Goal: Find specific page/section: Find specific page/section

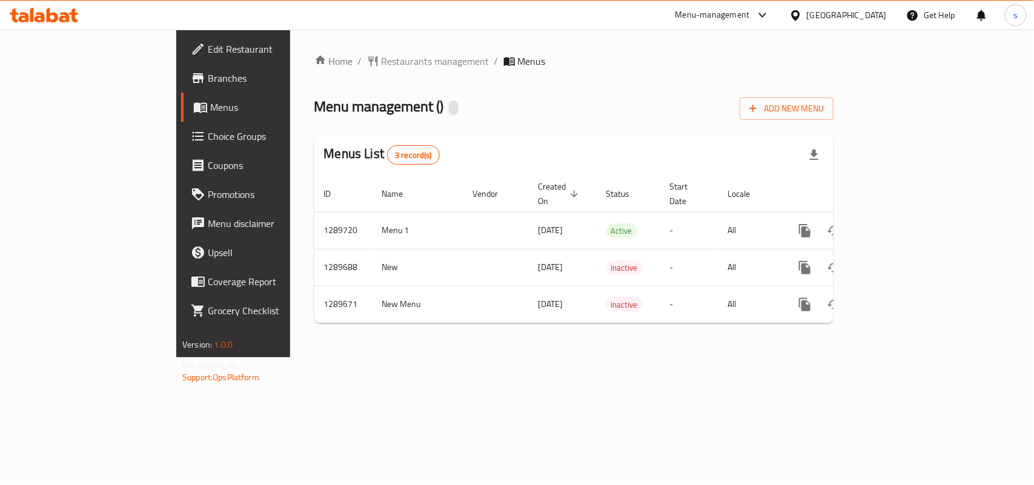
click at [856, 13] on div "[GEOGRAPHIC_DATA]" at bounding box center [847, 14] width 80 height 13
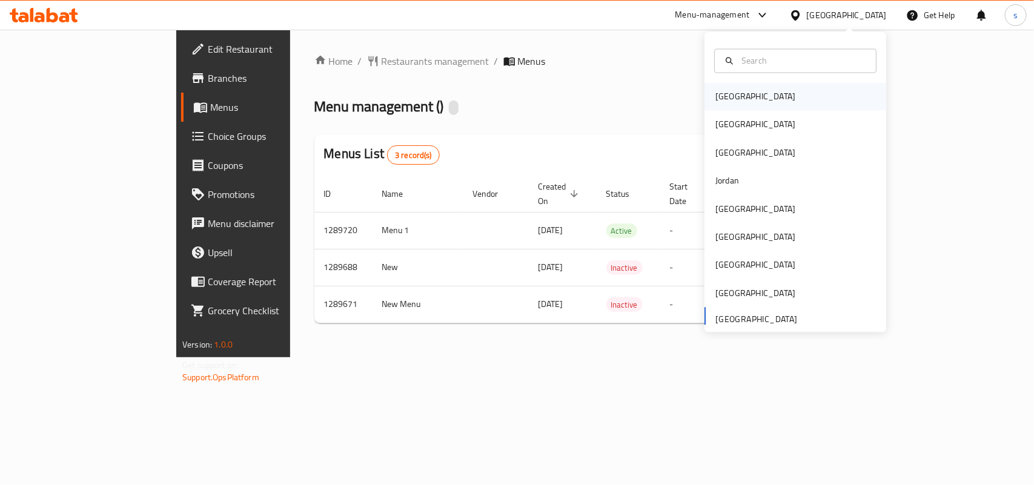
click at [727, 95] on div "[GEOGRAPHIC_DATA]" at bounding box center [755, 96] width 80 height 13
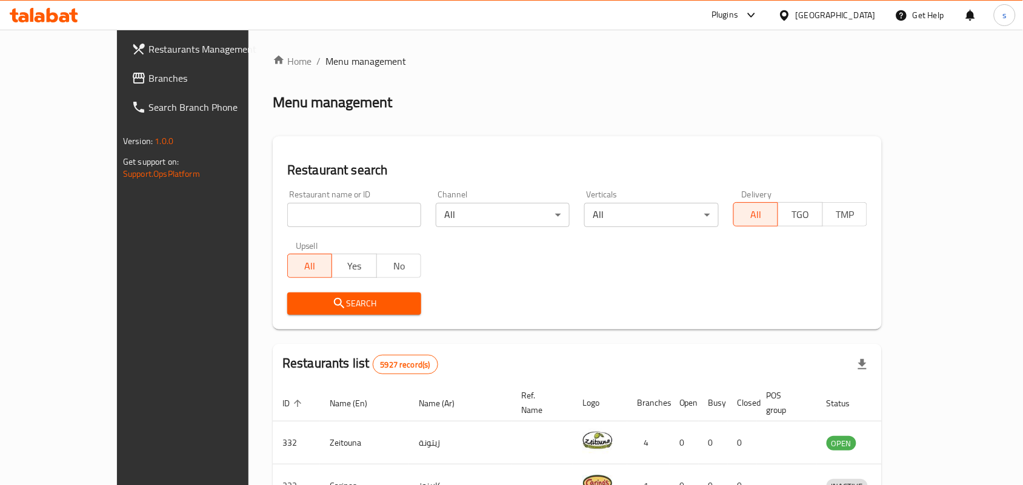
click at [853, 13] on div "[GEOGRAPHIC_DATA]" at bounding box center [835, 14] width 80 height 13
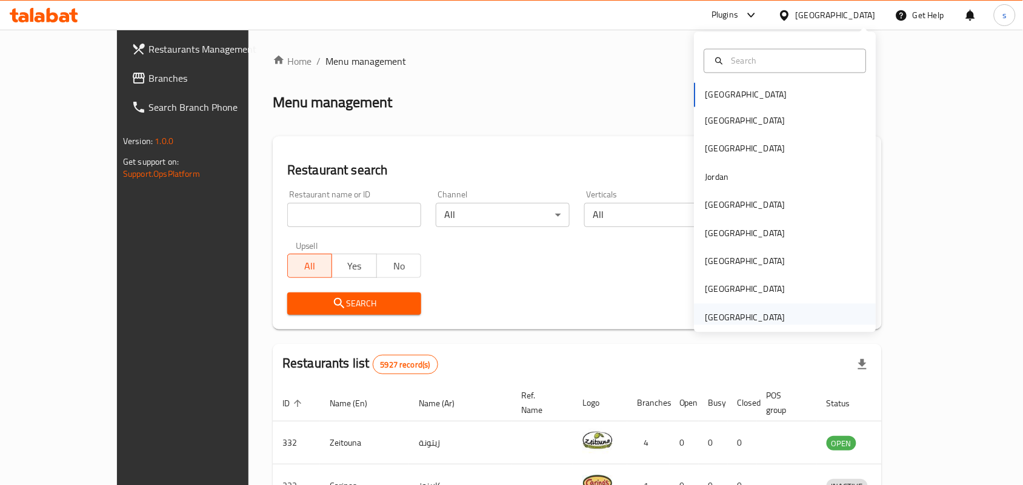
click at [733, 317] on div "[GEOGRAPHIC_DATA]" at bounding box center [745, 317] width 80 height 13
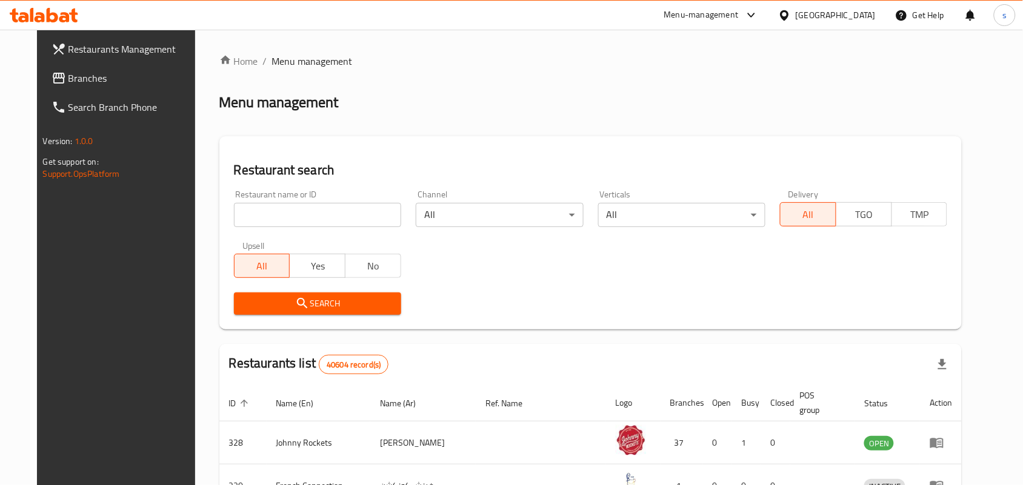
click at [68, 80] on span "Branches" at bounding box center [133, 78] width 130 height 15
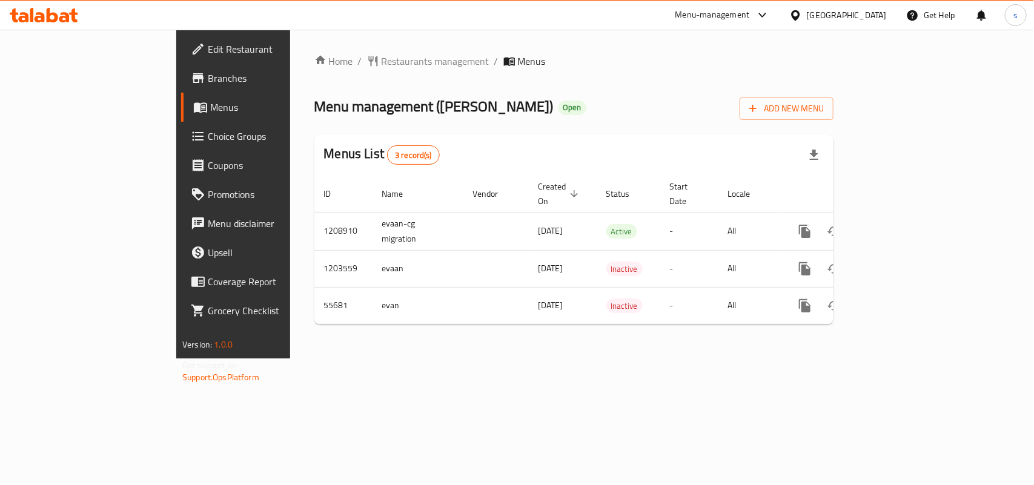
click at [855, 12] on div "[GEOGRAPHIC_DATA]" at bounding box center [847, 14] width 80 height 13
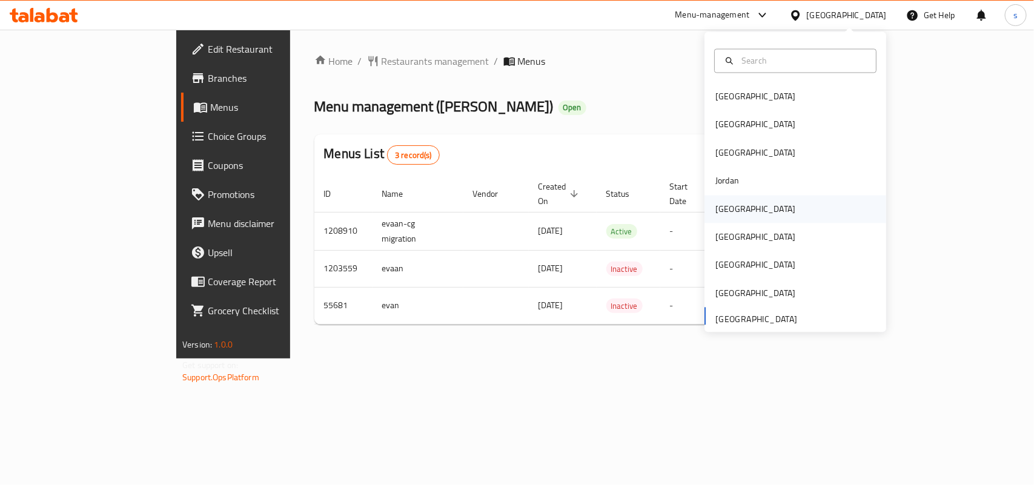
click at [716, 207] on div "[GEOGRAPHIC_DATA]" at bounding box center [755, 208] width 80 height 13
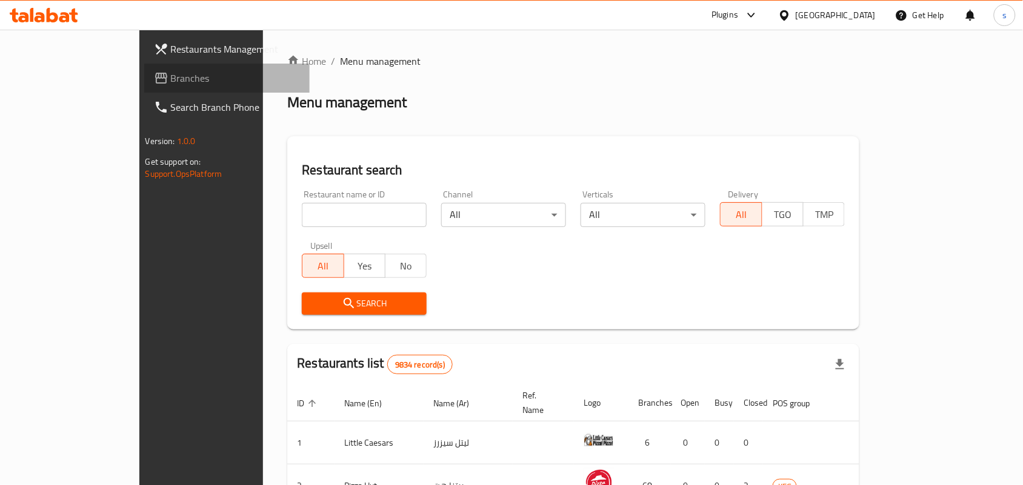
click at [171, 76] on span "Branches" at bounding box center [236, 78] width 130 height 15
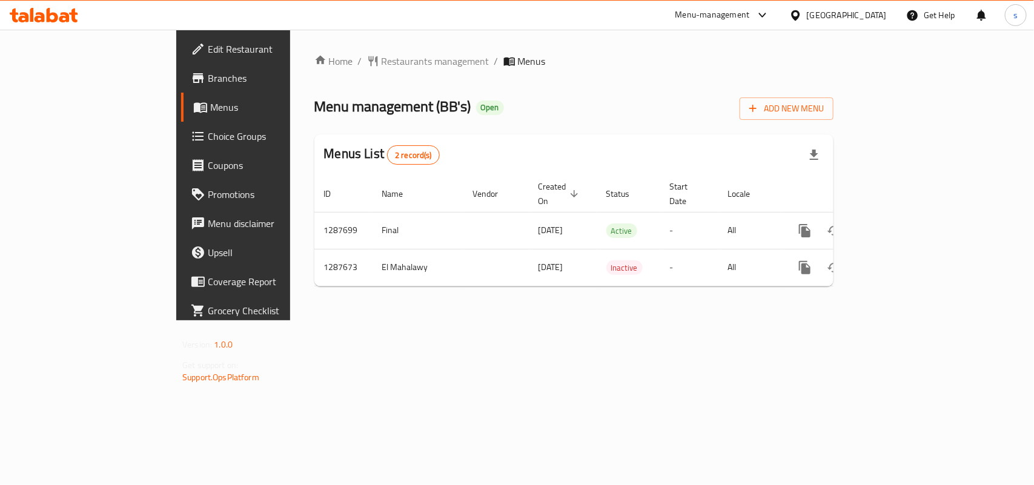
click at [877, 14] on div "[GEOGRAPHIC_DATA]" at bounding box center [847, 14] width 80 height 13
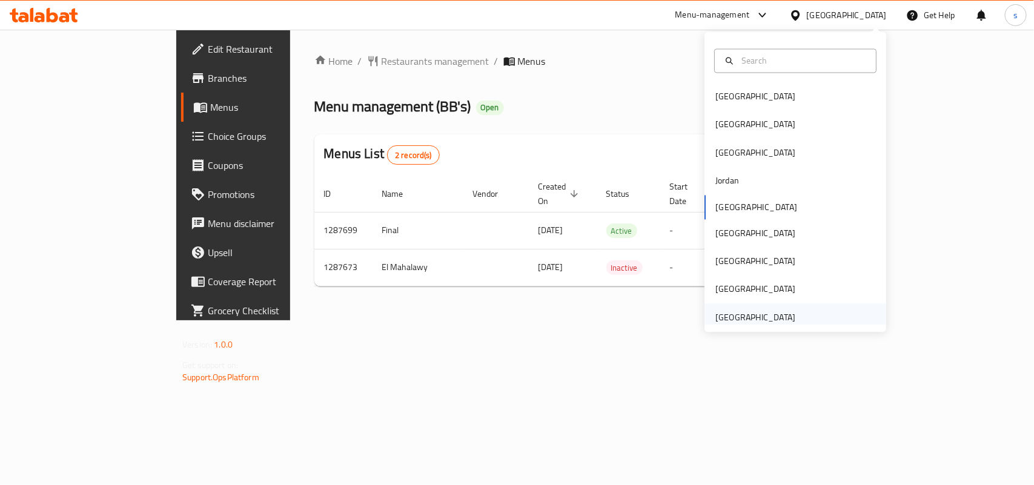
click at [728, 322] on div "[GEOGRAPHIC_DATA]" at bounding box center [755, 317] width 80 height 13
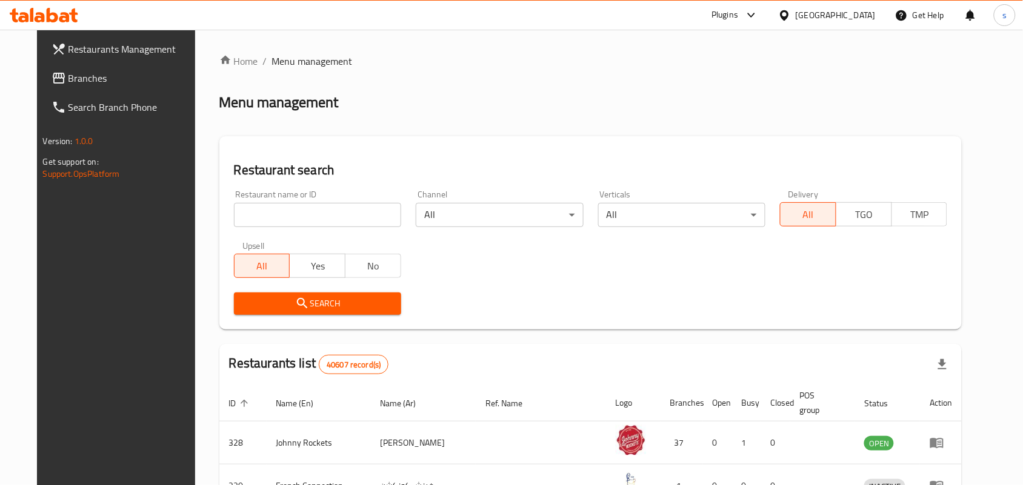
click at [68, 56] on span "Restaurants Management" at bounding box center [133, 49] width 130 height 15
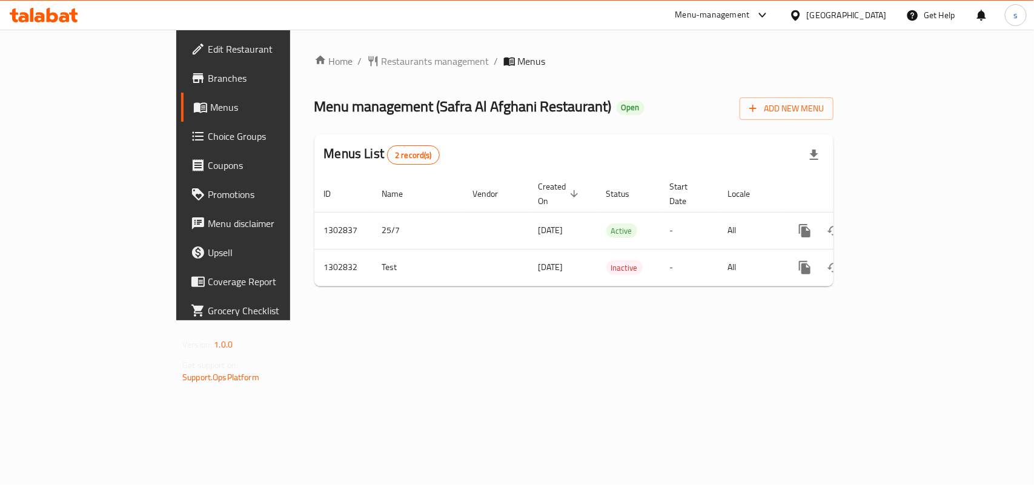
click at [864, 15] on div "[GEOGRAPHIC_DATA]" at bounding box center [847, 14] width 80 height 13
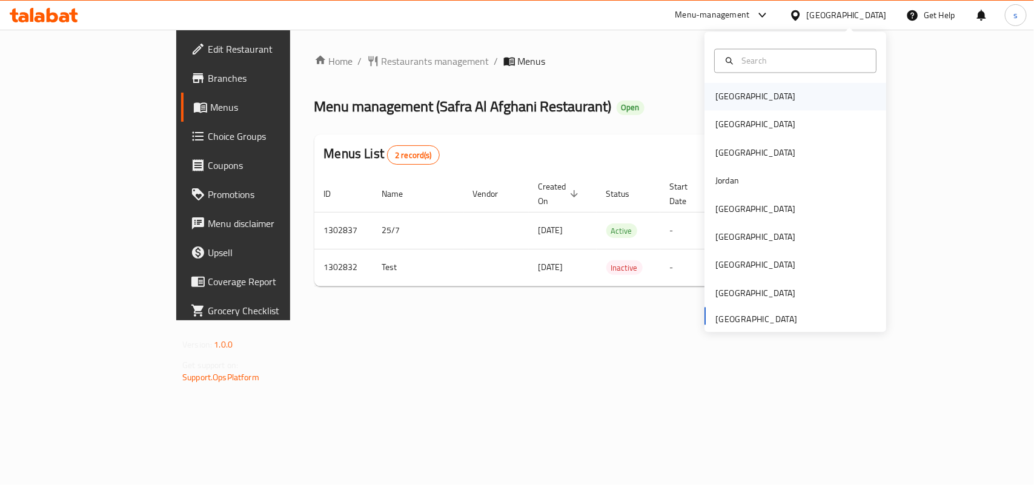
click at [739, 92] on div "[GEOGRAPHIC_DATA]" at bounding box center [755, 97] width 99 height 28
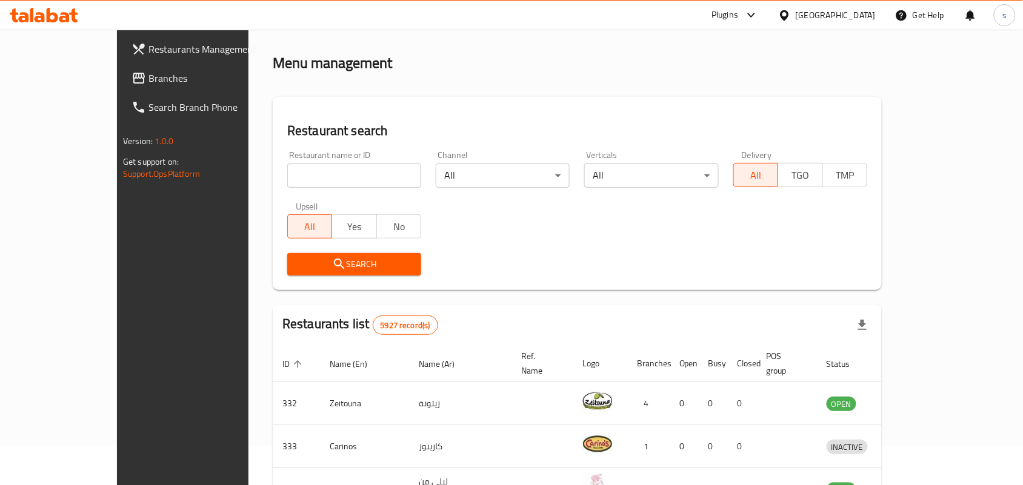
scroll to position [76, 0]
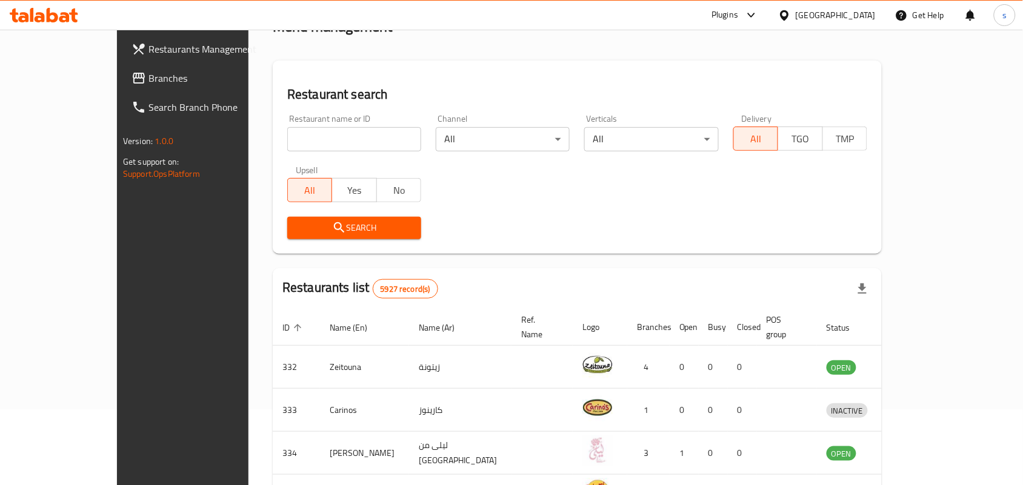
click at [864, 10] on div "[GEOGRAPHIC_DATA]" at bounding box center [835, 14] width 80 height 13
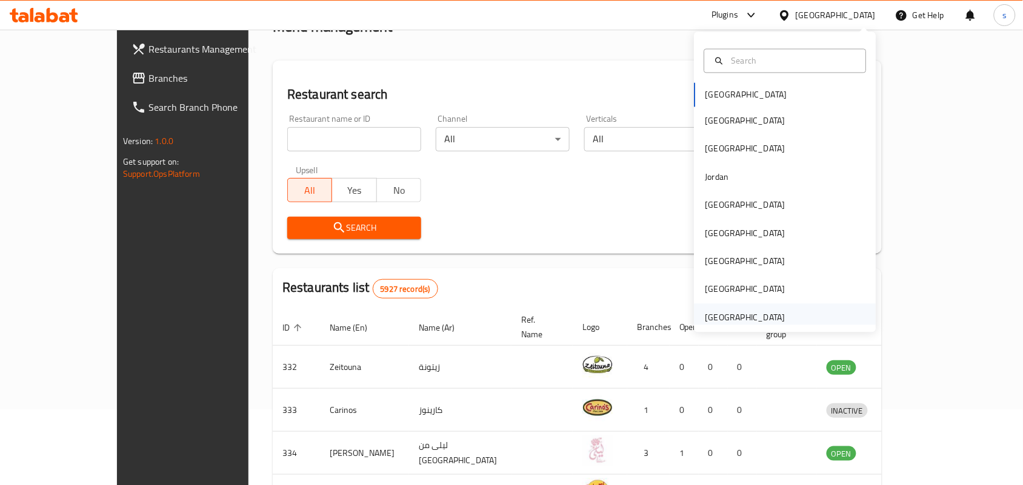
click at [725, 321] on div "[GEOGRAPHIC_DATA]" at bounding box center [745, 317] width 80 height 13
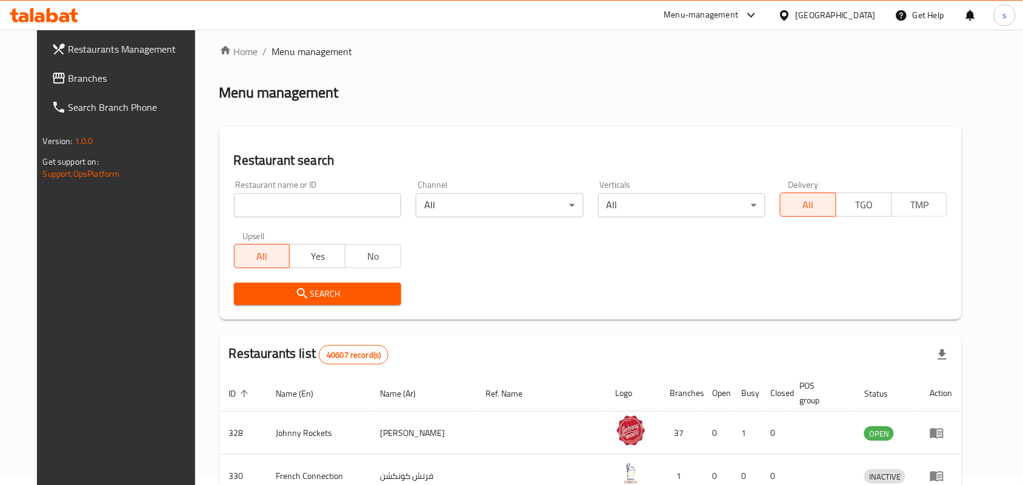
scroll to position [76, 0]
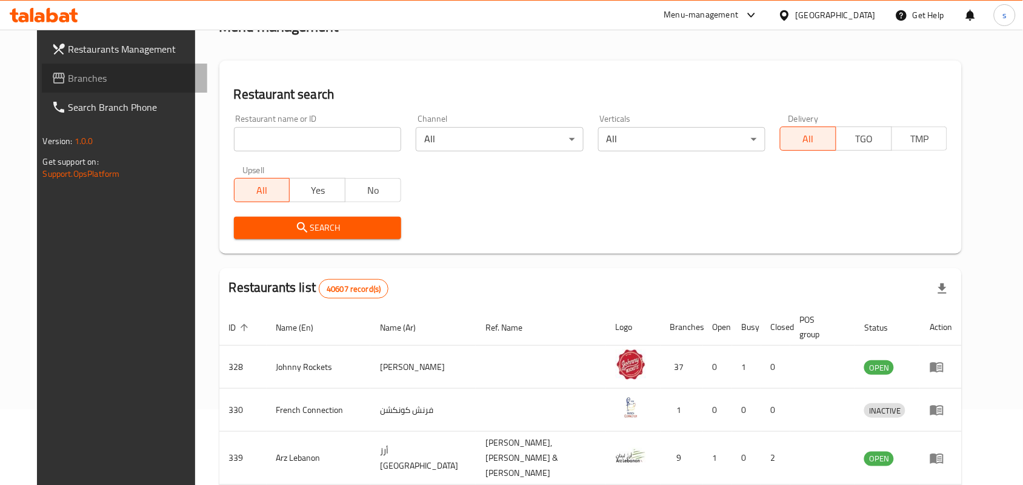
click at [68, 76] on span "Branches" at bounding box center [133, 78] width 130 height 15
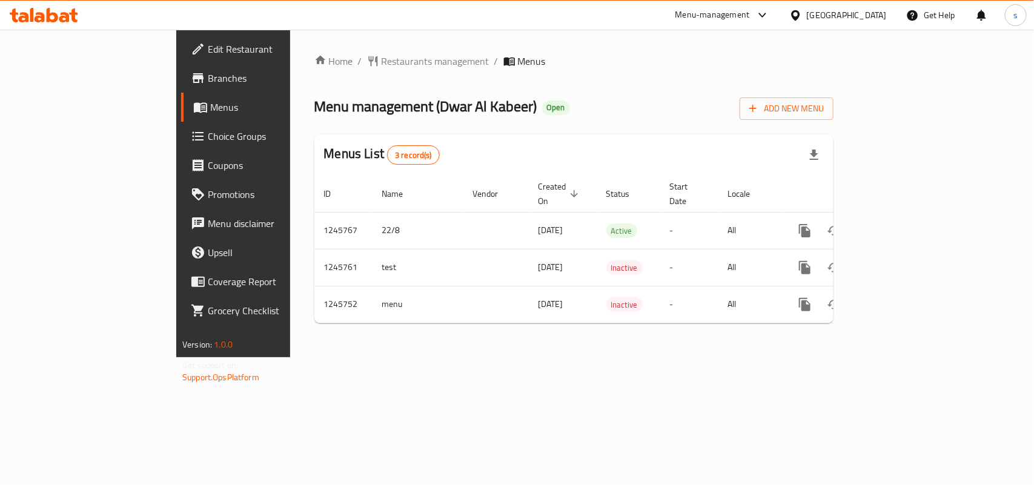
click at [849, 21] on div "[GEOGRAPHIC_DATA]" at bounding box center [847, 14] width 80 height 13
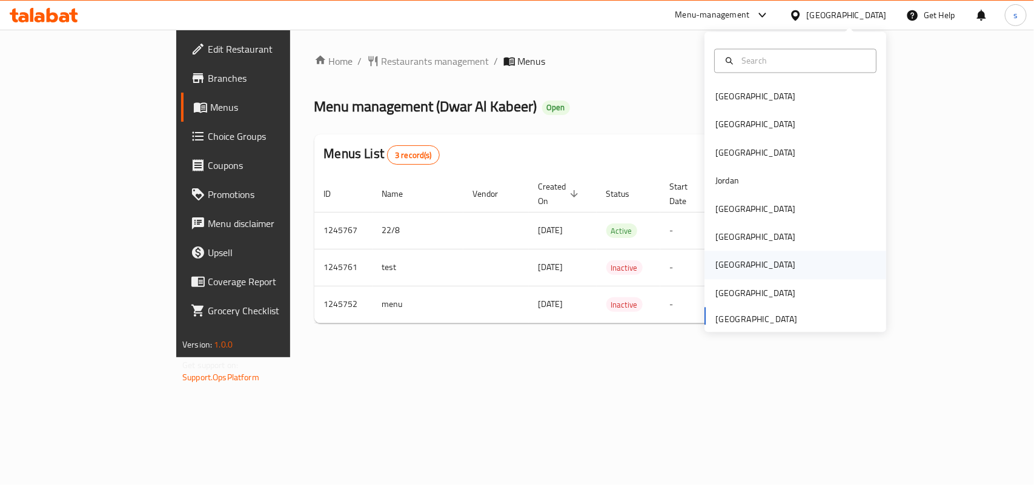
click at [715, 259] on div "[GEOGRAPHIC_DATA]" at bounding box center [755, 265] width 80 height 13
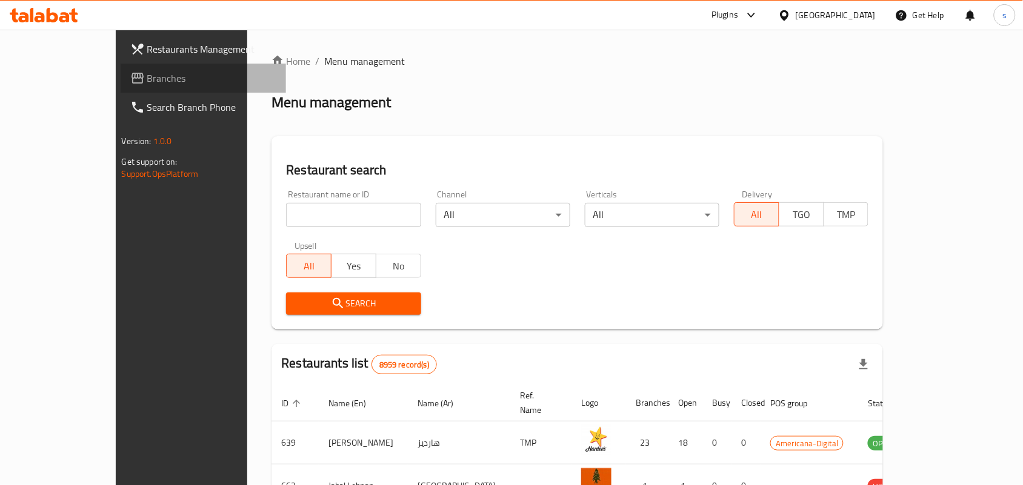
click at [147, 79] on span "Branches" at bounding box center [212, 78] width 130 height 15
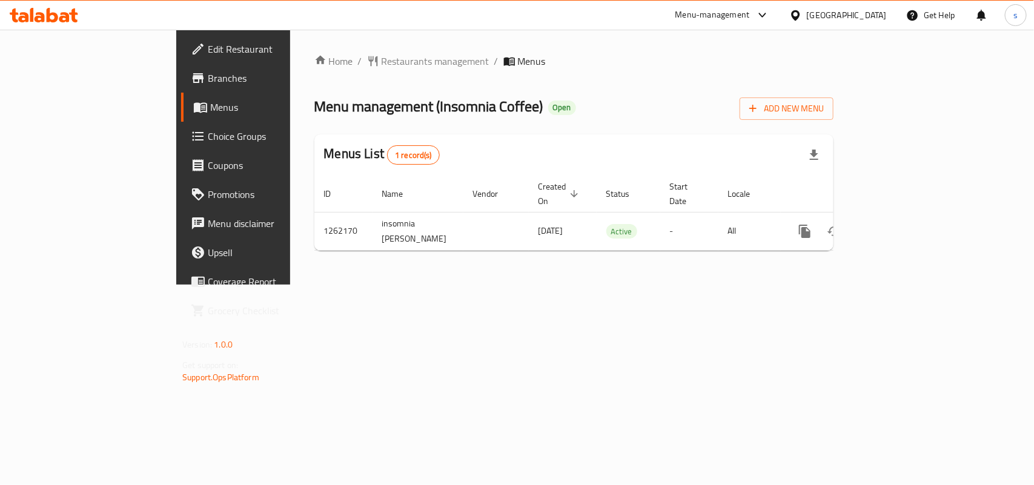
click at [887, 12] on div "[GEOGRAPHIC_DATA]" at bounding box center [838, 15] width 117 height 29
click at [866, 10] on div "[GEOGRAPHIC_DATA]" at bounding box center [847, 14] width 80 height 13
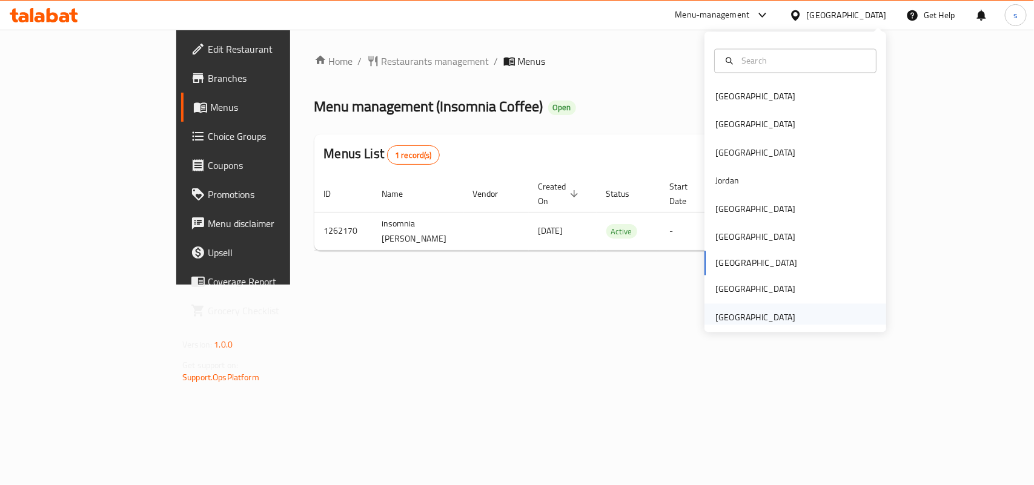
click at [755, 318] on div "[GEOGRAPHIC_DATA]" at bounding box center [755, 317] width 80 height 13
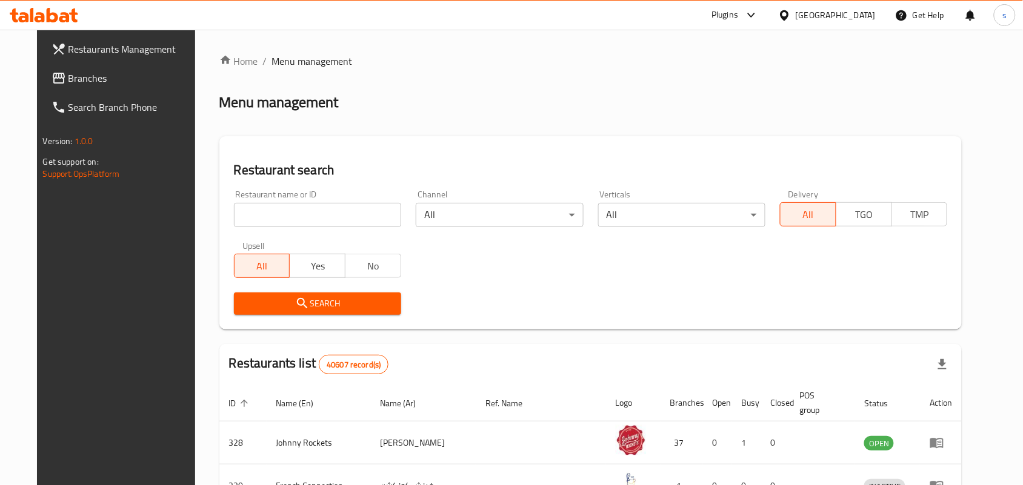
click at [68, 80] on span "Branches" at bounding box center [133, 78] width 130 height 15
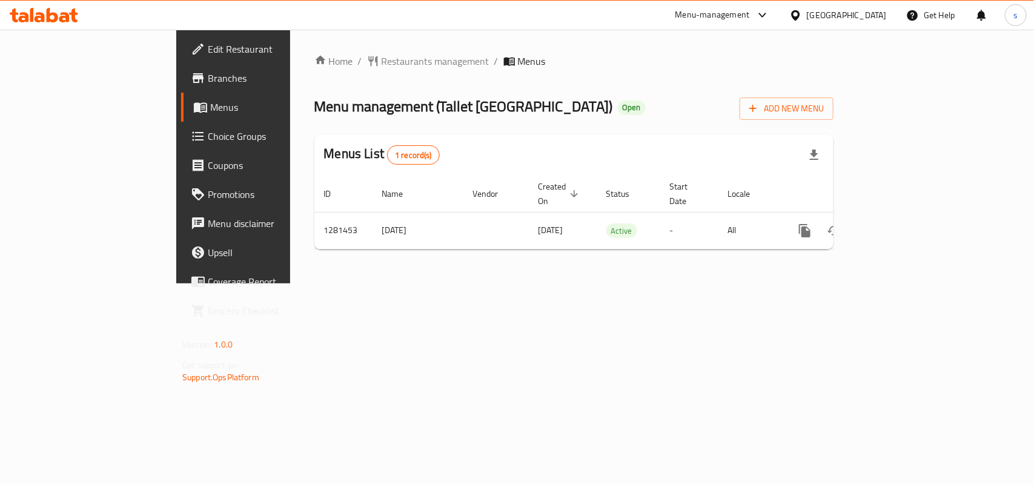
click at [850, 14] on div "[GEOGRAPHIC_DATA]" at bounding box center [847, 14] width 80 height 13
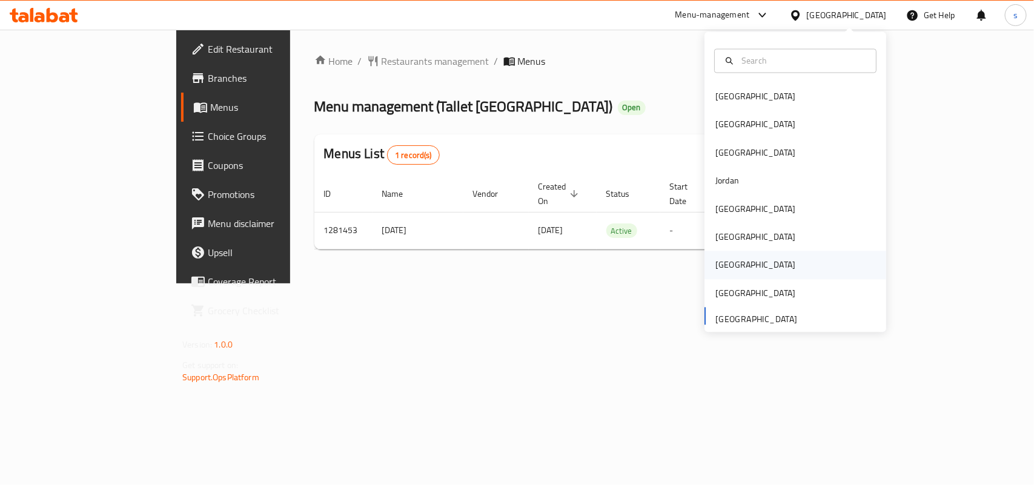
click at [725, 265] on div "[GEOGRAPHIC_DATA]" at bounding box center [755, 265] width 99 height 28
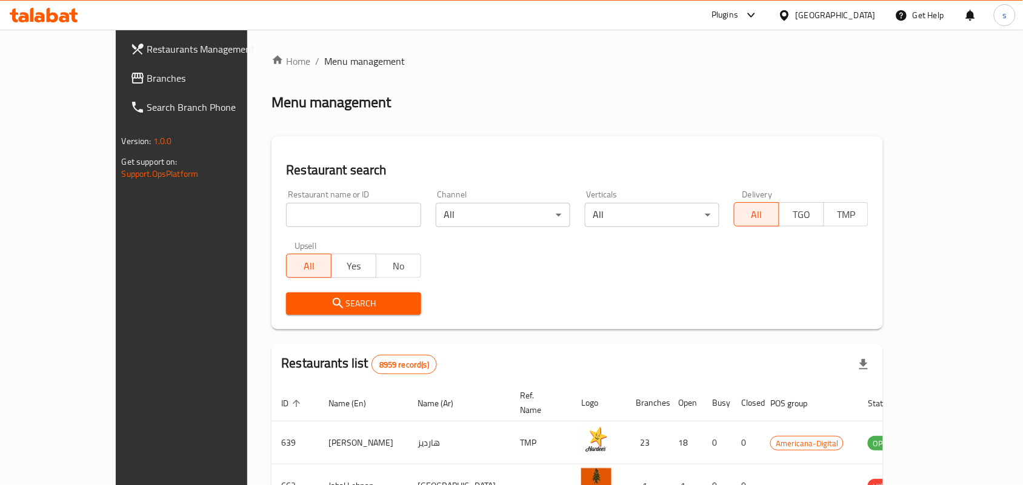
click at [147, 84] on span "Branches" at bounding box center [212, 78] width 130 height 15
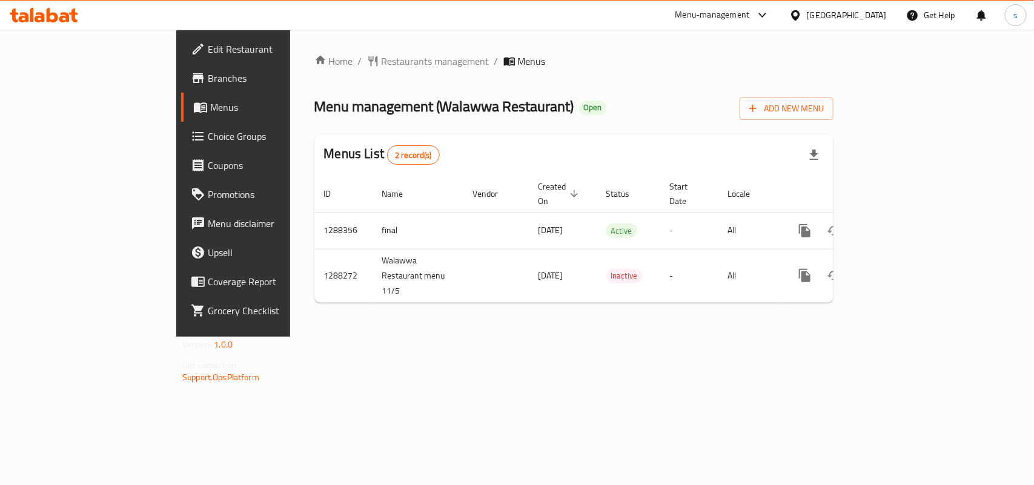
click at [878, 16] on div "[GEOGRAPHIC_DATA]" at bounding box center [847, 14] width 80 height 13
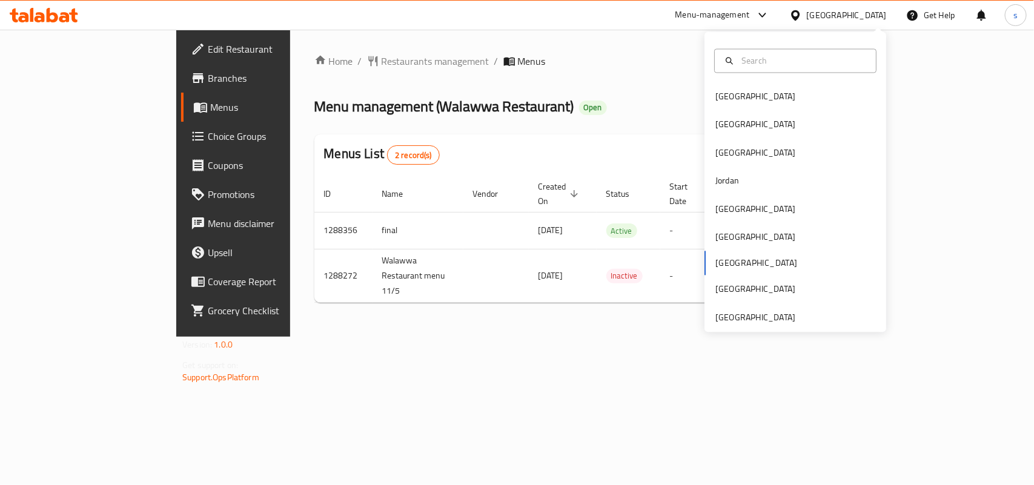
click at [880, 16] on div "[GEOGRAPHIC_DATA]" at bounding box center [847, 14] width 80 height 13
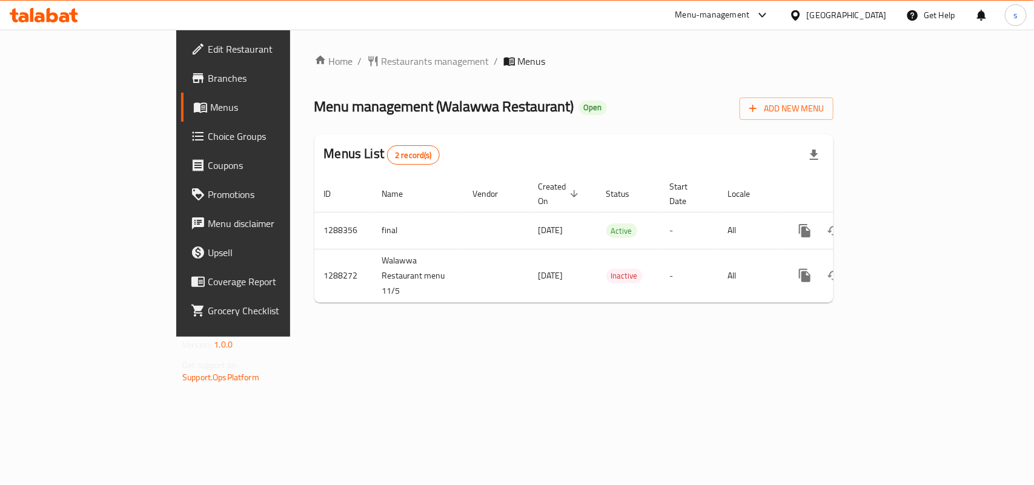
click at [877, 13] on div "[GEOGRAPHIC_DATA]" at bounding box center [847, 14] width 80 height 13
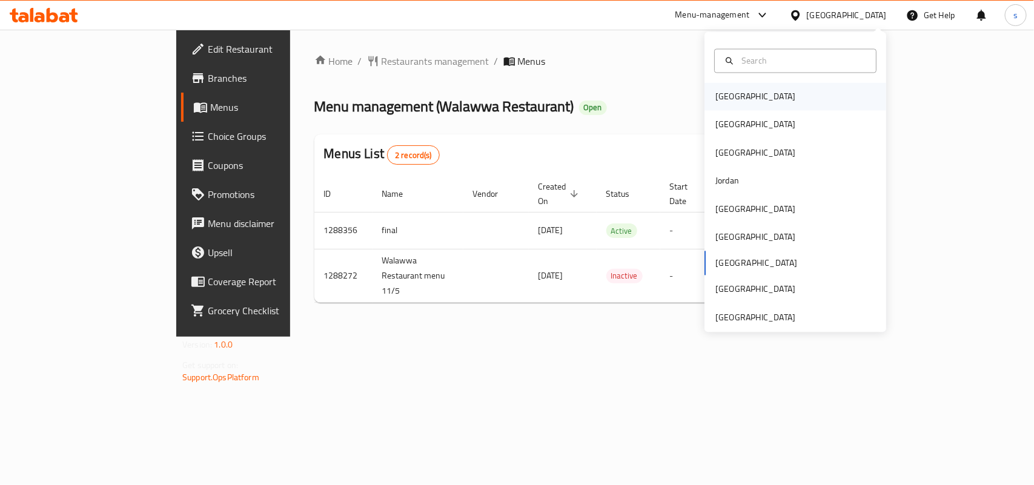
click at [724, 98] on div "[GEOGRAPHIC_DATA]" at bounding box center [755, 96] width 80 height 13
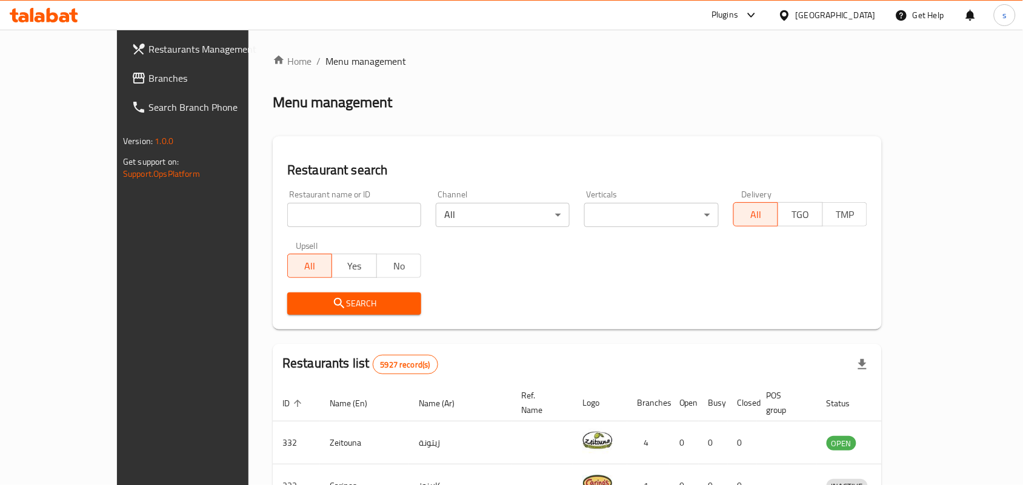
click at [864, 13] on div "[GEOGRAPHIC_DATA]" at bounding box center [835, 14] width 80 height 13
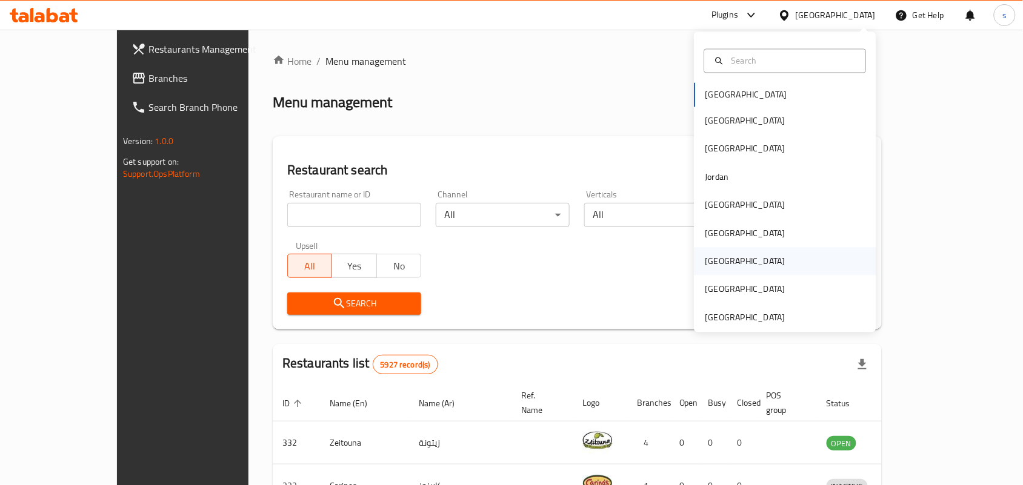
click at [705, 261] on div "[GEOGRAPHIC_DATA]" at bounding box center [745, 261] width 80 height 13
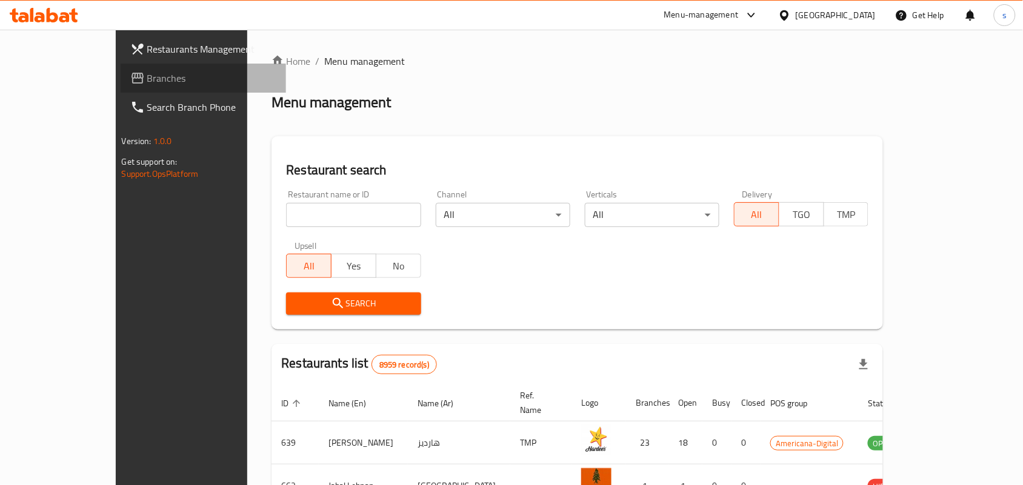
click at [147, 79] on span "Branches" at bounding box center [212, 78] width 130 height 15
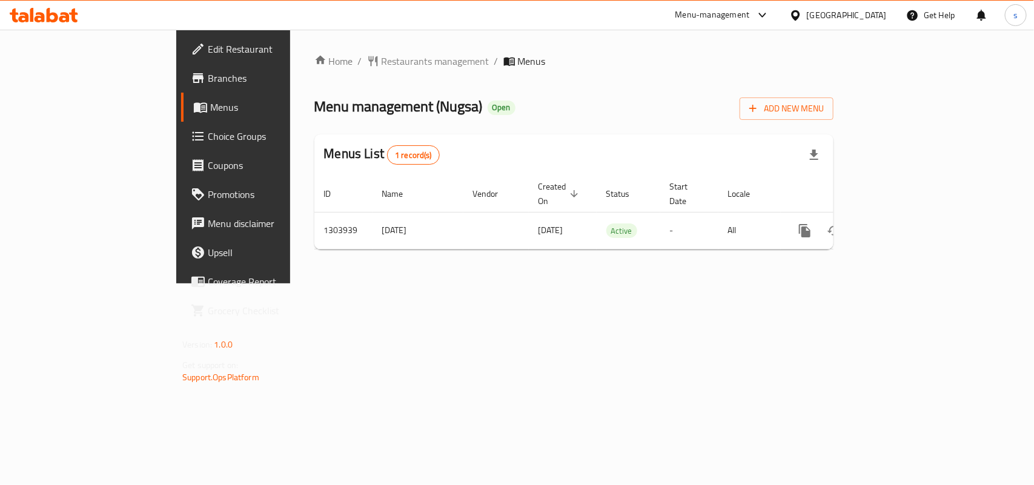
click at [886, 15] on div "[GEOGRAPHIC_DATA]" at bounding box center [847, 14] width 80 height 13
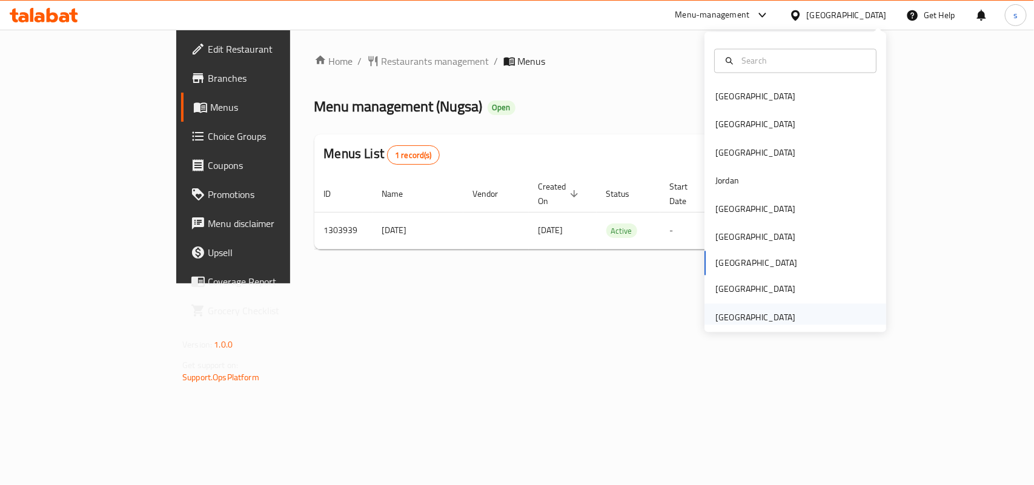
click at [758, 323] on div "[GEOGRAPHIC_DATA]" at bounding box center [755, 317] width 80 height 13
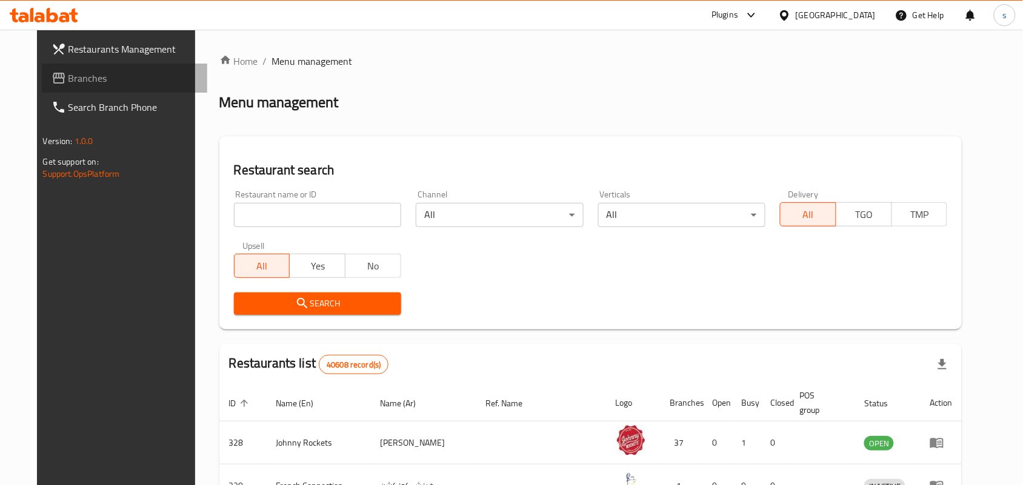
click at [68, 75] on span "Branches" at bounding box center [133, 78] width 130 height 15
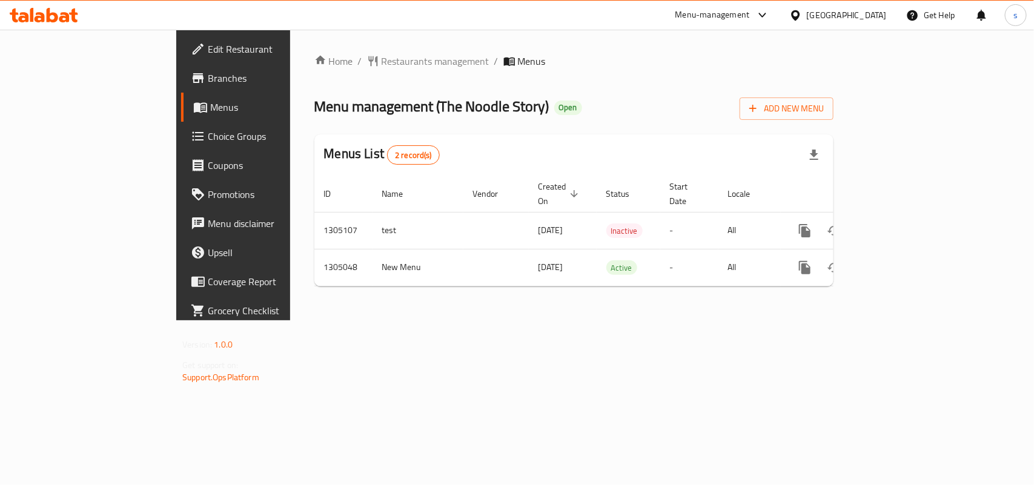
click at [821, 23] on div "[GEOGRAPHIC_DATA]" at bounding box center [838, 15] width 117 height 29
click at [821, 16] on div "[GEOGRAPHIC_DATA]" at bounding box center [847, 14] width 80 height 13
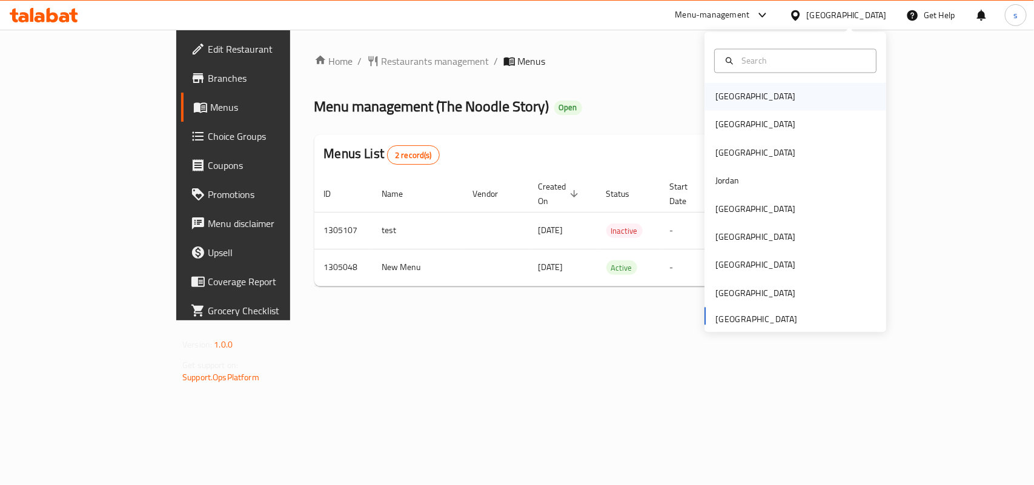
click at [712, 108] on div "[GEOGRAPHIC_DATA]" at bounding box center [755, 97] width 99 height 28
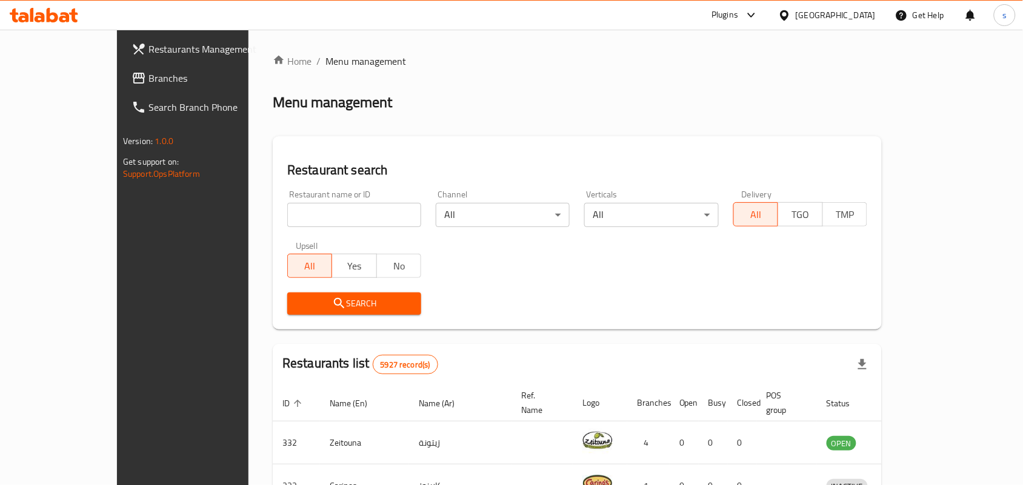
click at [858, 12] on div "[GEOGRAPHIC_DATA]" at bounding box center [835, 14] width 80 height 13
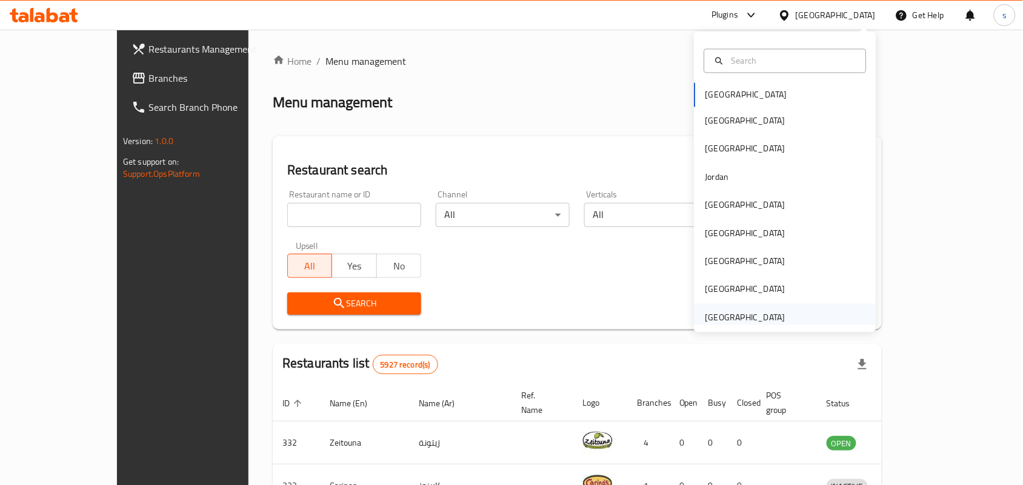
click at [753, 317] on div "[GEOGRAPHIC_DATA]" at bounding box center [745, 317] width 80 height 13
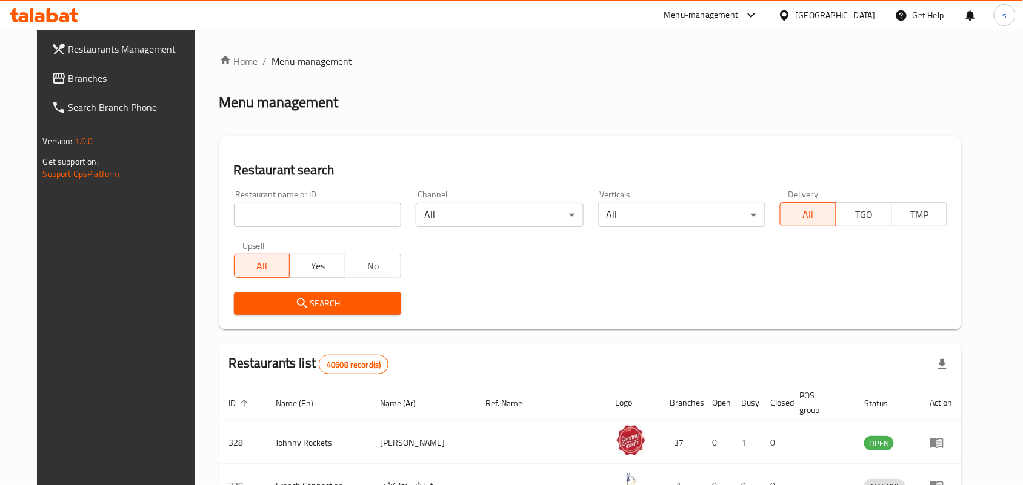
click at [807, 16] on div "[GEOGRAPHIC_DATA]" at bounding box center [835, 14] width 80 height 13
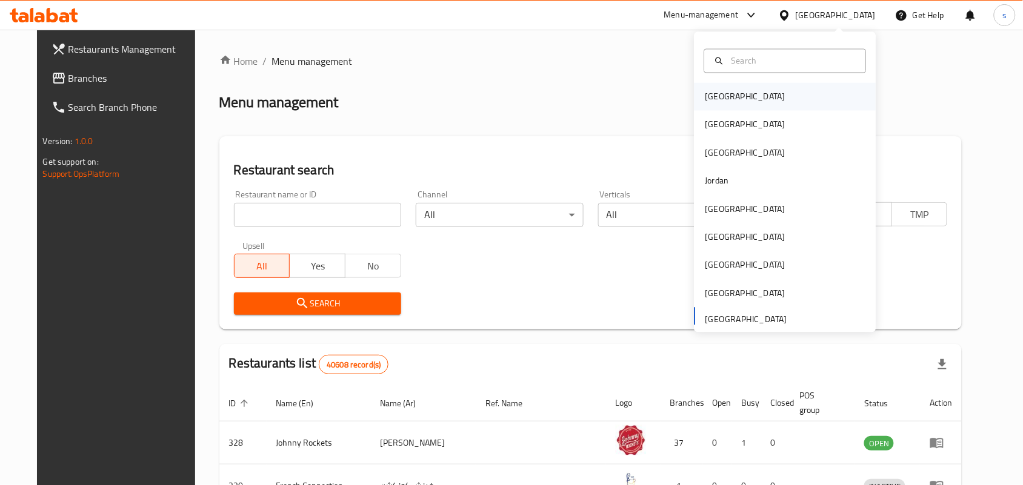
click at [718, 99] on div "[GEOGRAPHIC_DATA]" at bounding box center [745, 96] width 80 height 13
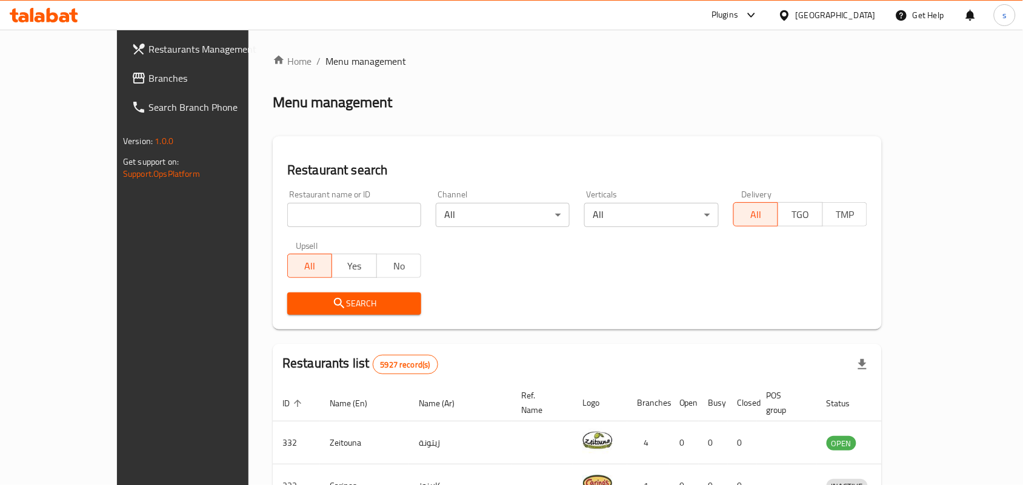
click at [859, 13] on div "[GEOGRAPHIC_DATA]" at bounding box center [835, 14] width 80 height 13
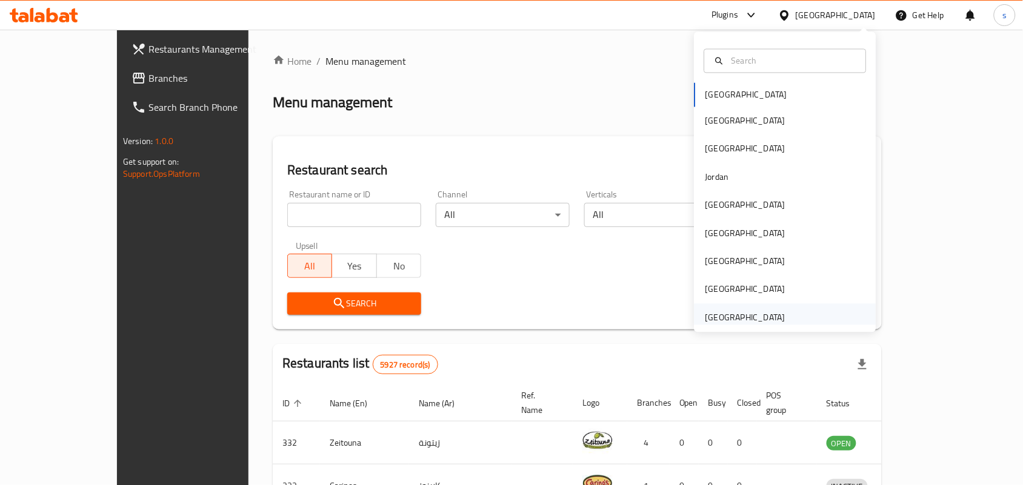
click at [764, 317] on div "[GEOGRAPHIC_DATA]" at bounding box center [745, 317] width 80 height 13
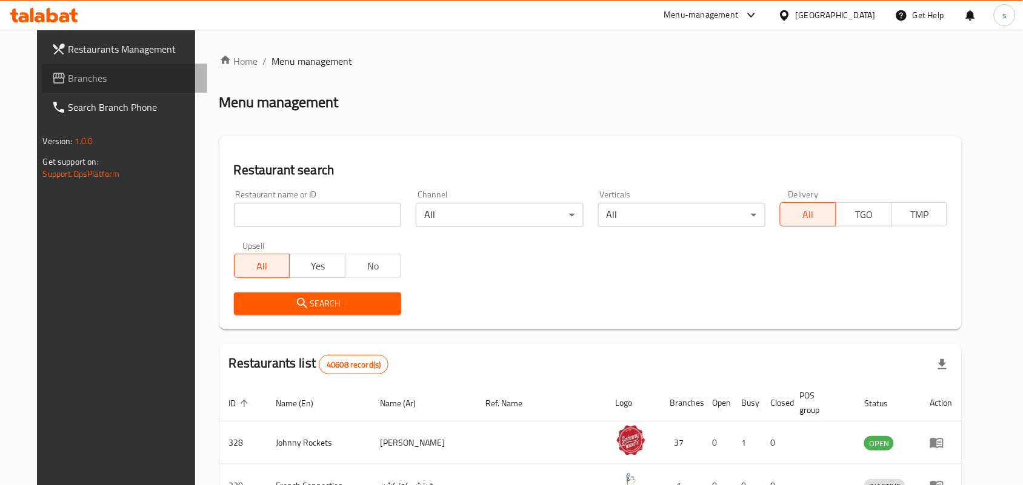
click at [70, 85] on span "Branches" at bounding box center [133, 78] width 130 height 15
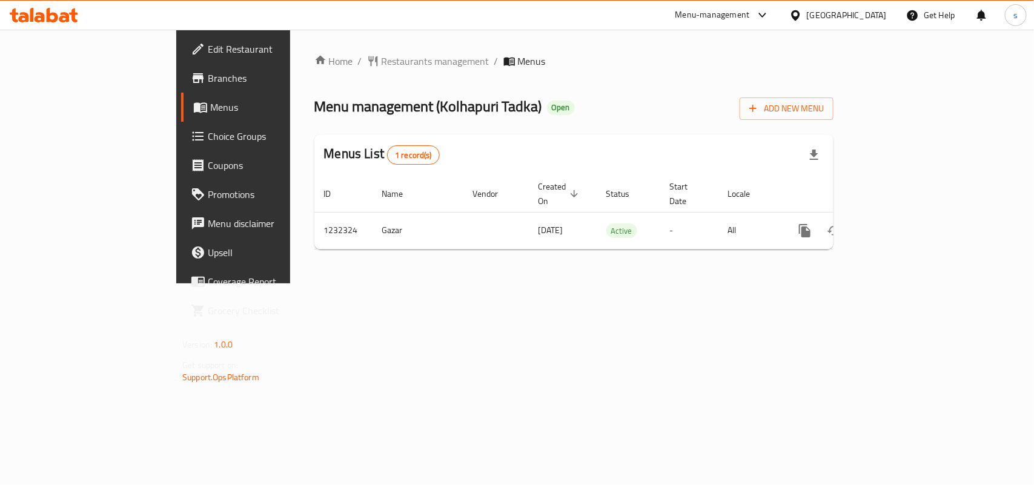
click at [862, 13] on div "[GEOGRAPHIC_DATA]" at bounding box center [847, 14] width 80 height 13
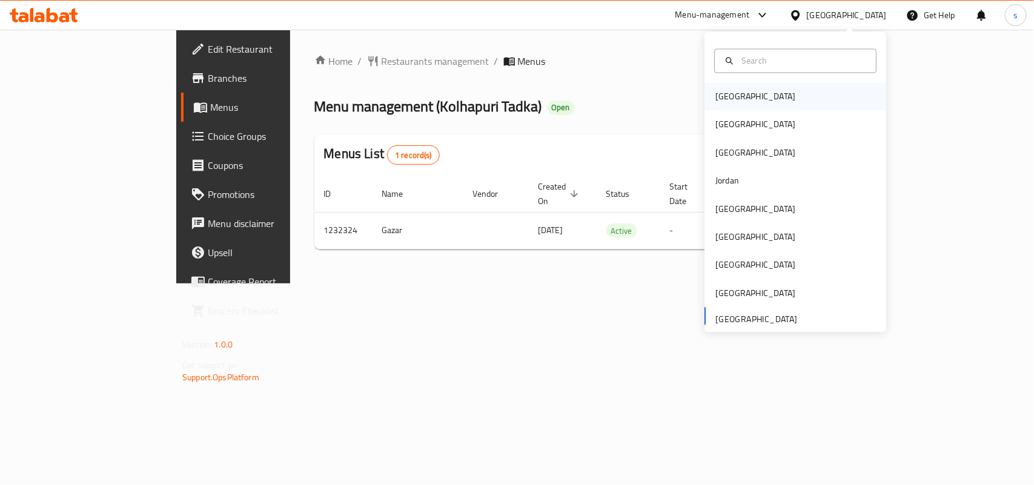
click at [715, 98] on div "[GEOGRAPHIC_DATA]" at bounding box center [755, 96] width 80 height 13
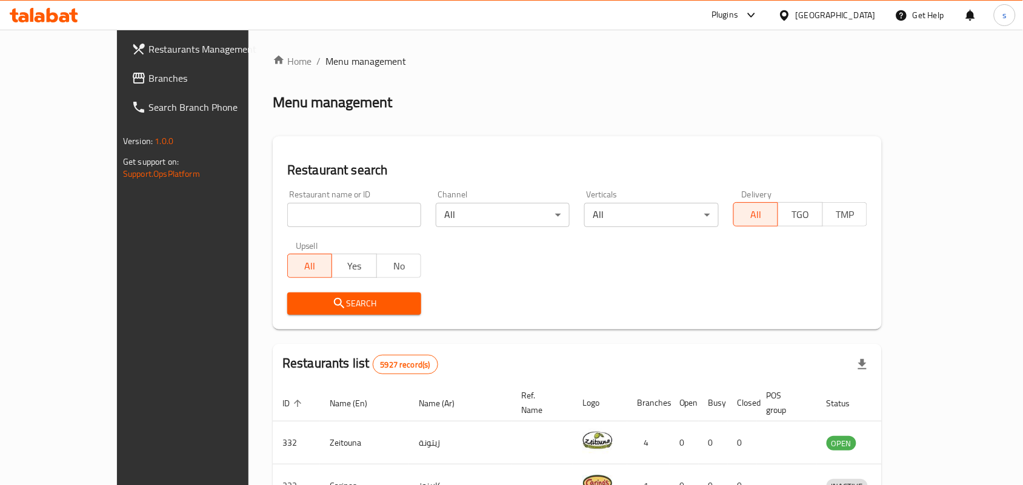
click at [864, 16] on div "[GEOGRAPHIC_DATA]" at bounding box center [835, 14] width 80 height 13
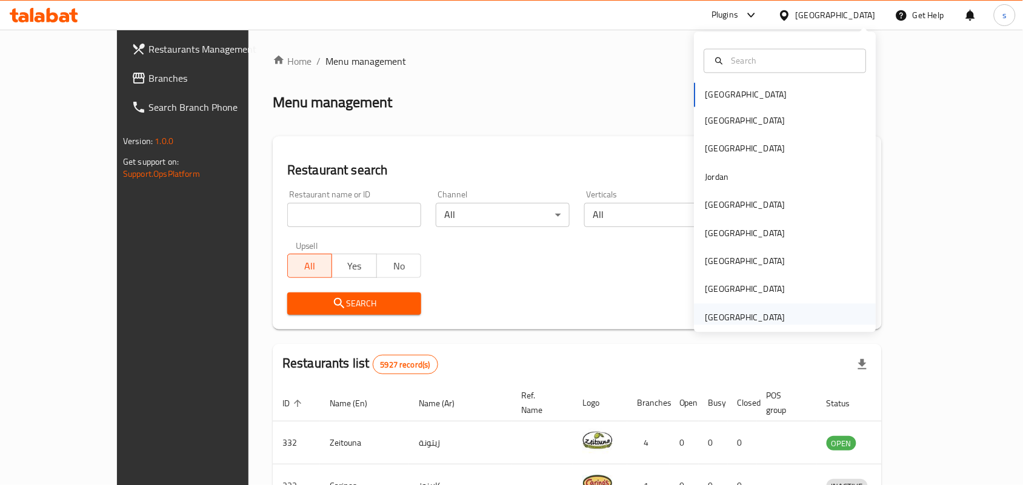
click at [723, 314] on div "[GEOGRAPHIC_DATA]" at bounding box center [745, 317] width 80 height 13
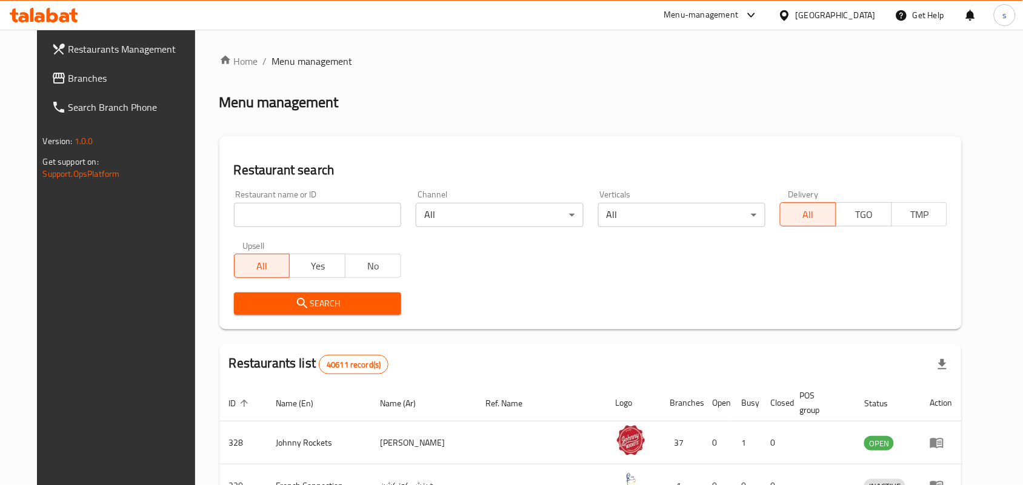
click at [68, 71] on span "Branches" at bounding box center [133, 78] width 130 height 15
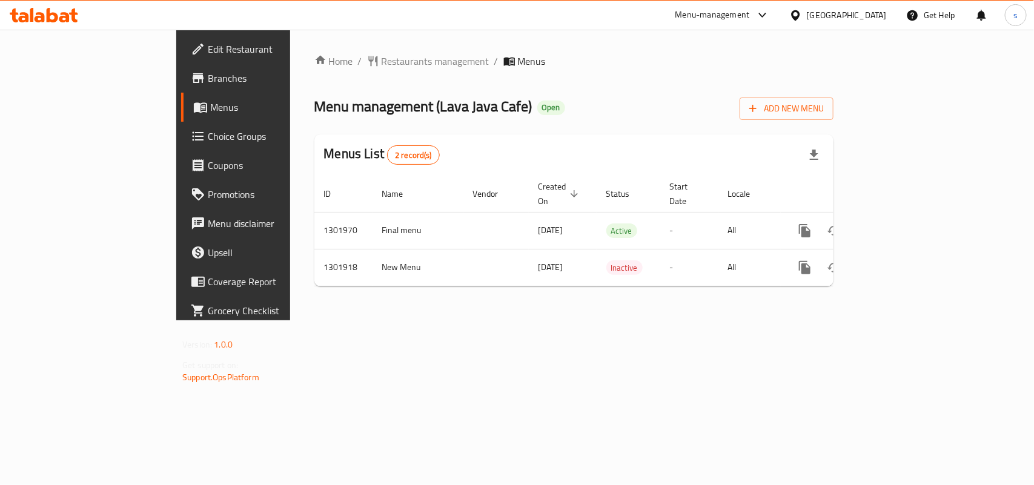
click at [843, 9] on div "[GEOGRAPHIC_DATA]" at bounding box center [847, 14] width 80 height 13
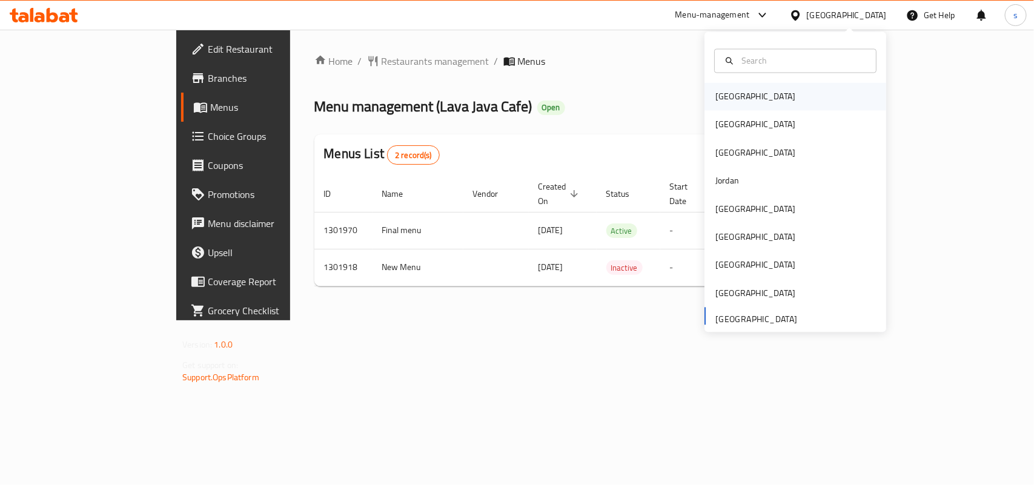
click at [715, 97] on div "[GEOGRAPHIC_DATA]" at bounding box center [755, 96] width 80 height 13
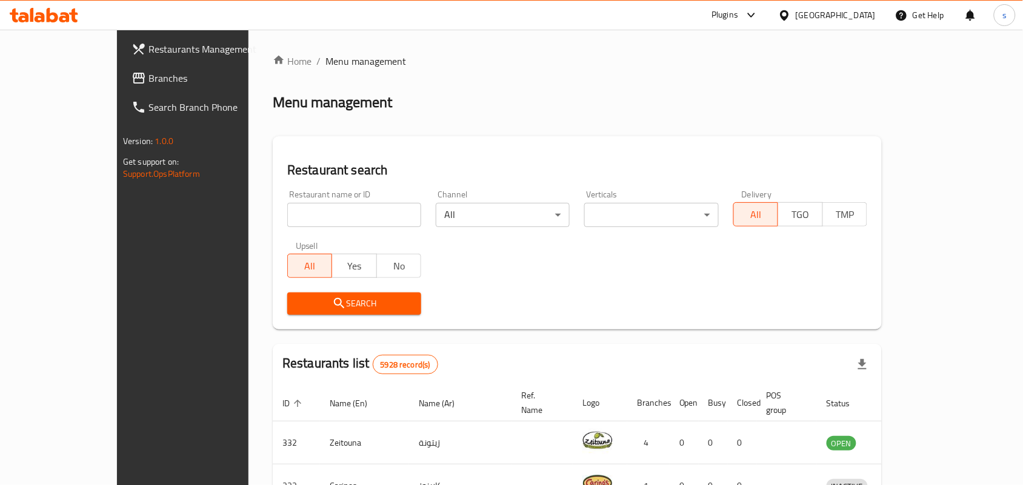
click at [855, 11] on div "[GEOGRAPHIC_DATA]" at bounding box center [835, 14] width 80 height 13
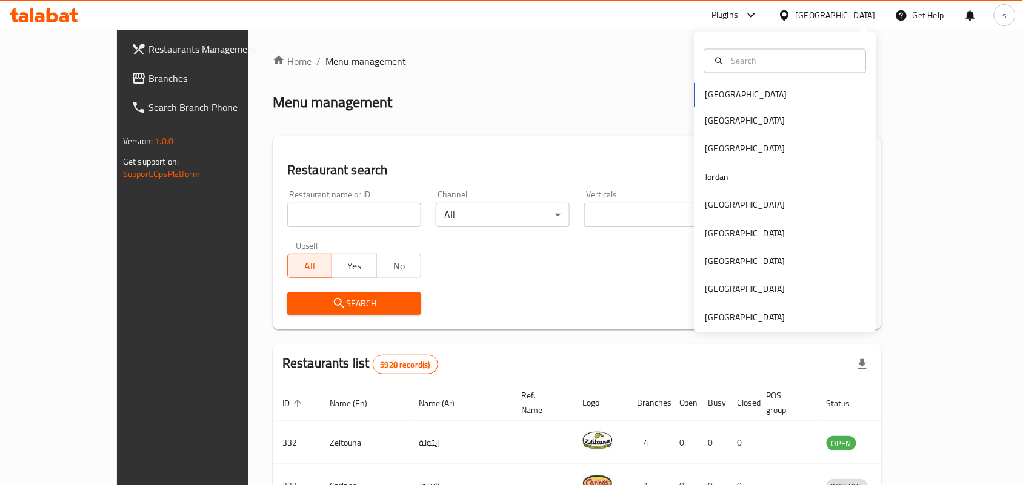
click at [750, 325] on div "Bahrain Egypt Iraq Jordan Kuwait Oman Qatar Saudi Arabia United Arab Emirates" at bounding box center [785, 182] width 182 height 300
click at [148, 80] on span "Branches" at bounding box center [213, 78] width 130 height 15
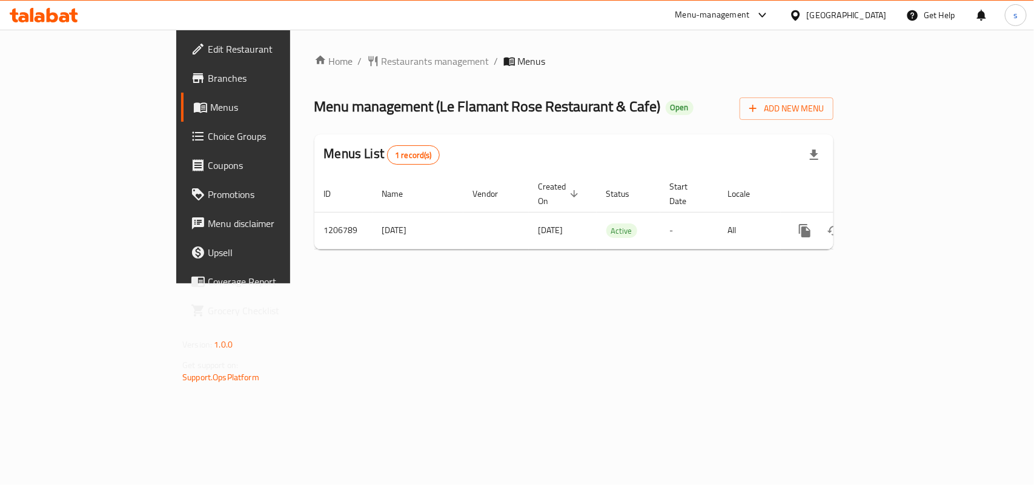
click at [847, 10] on div "[GEOGRAPHIC_DATA]" at bounding box center [847, 14] width 80 height 13
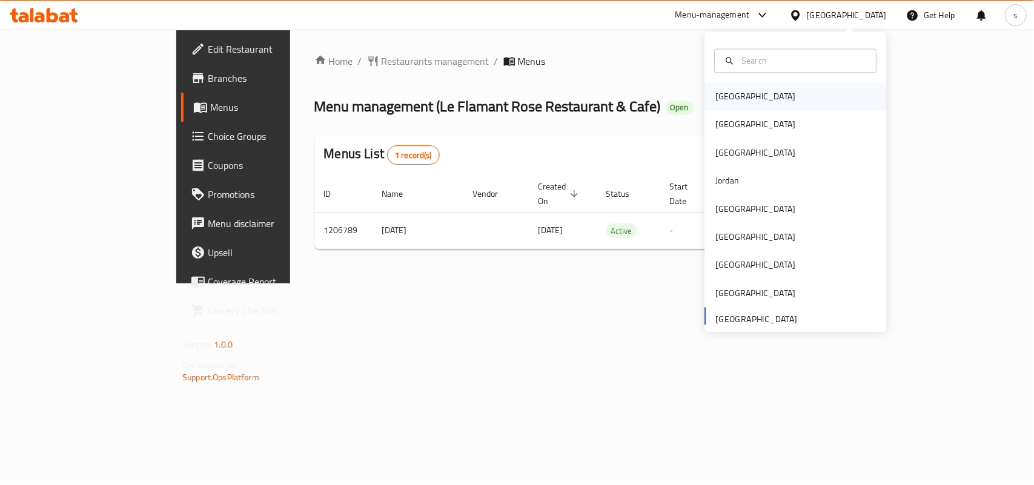
click at [731, 98] on div "[GEOGRAPHIC_DATA]" at bounding box center [755, 96] width 80 height 13
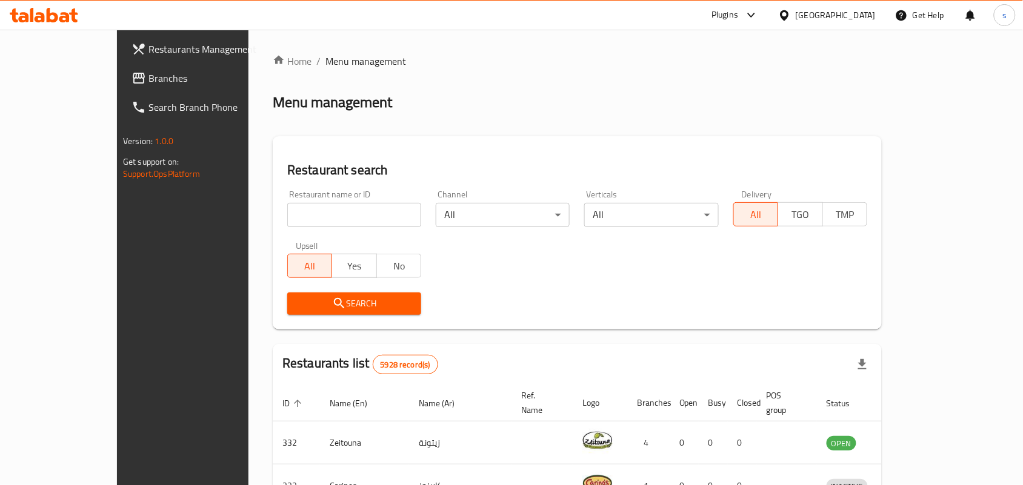
click at [851, 10] on div "[GEOGRAPHIC_DATA]" at bounding box center [835, 14] width 80 height 13
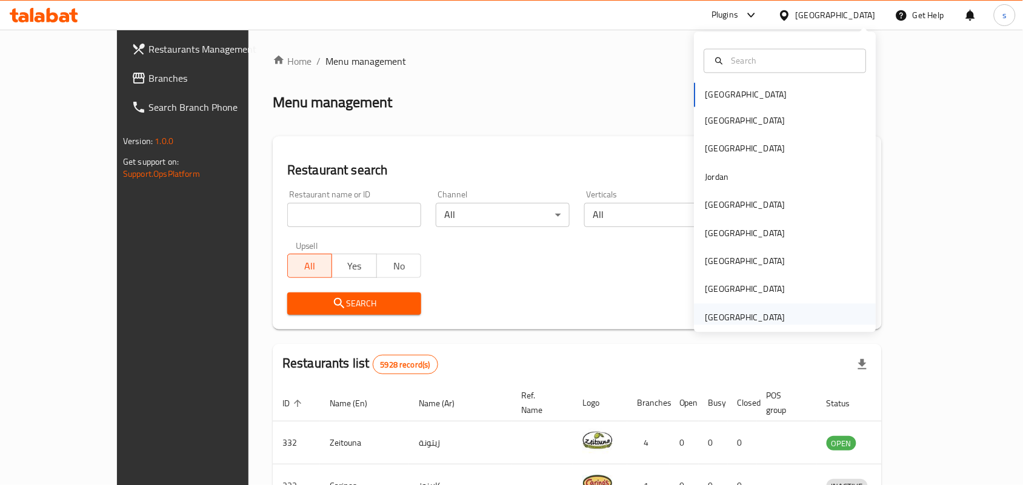
click at [718, 315] on div "[GEOGRAPHIC_DATA]" at bounding box center [745, 317] width 80 height 13
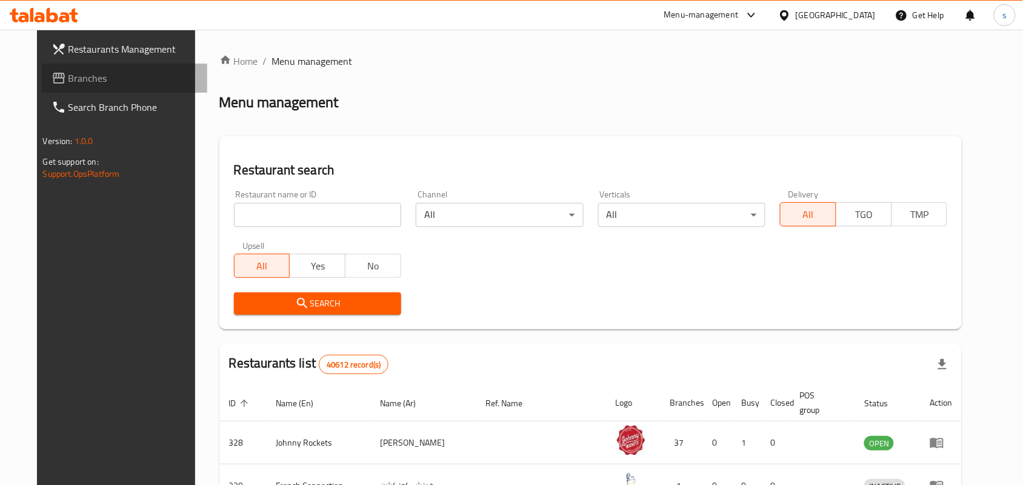
click at [68, 80] on span "Branches" at bounding box center [133, 78] width 130 height 15
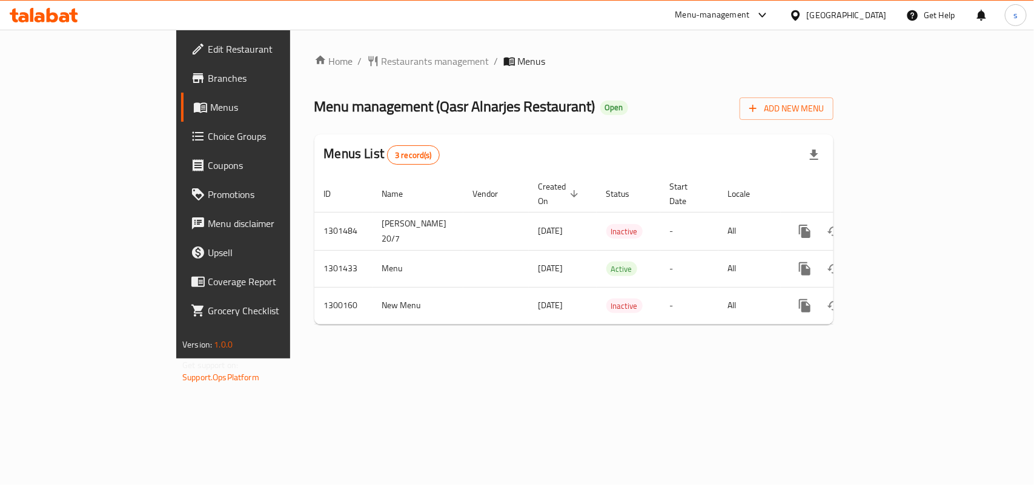
click at [876, 19] on div "[GEOGRAPHIC_DATA]" at bounding box center [847, 14] width 80 height 13
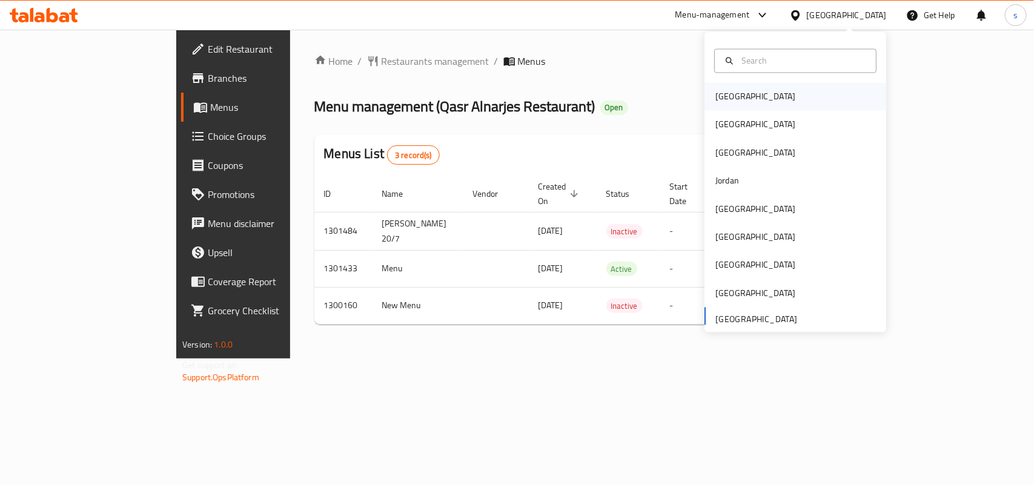
click at [718, 98] on div "[GEOGRAPHIC_DATA]" at bounding box center [755, 96] width 80 height 13
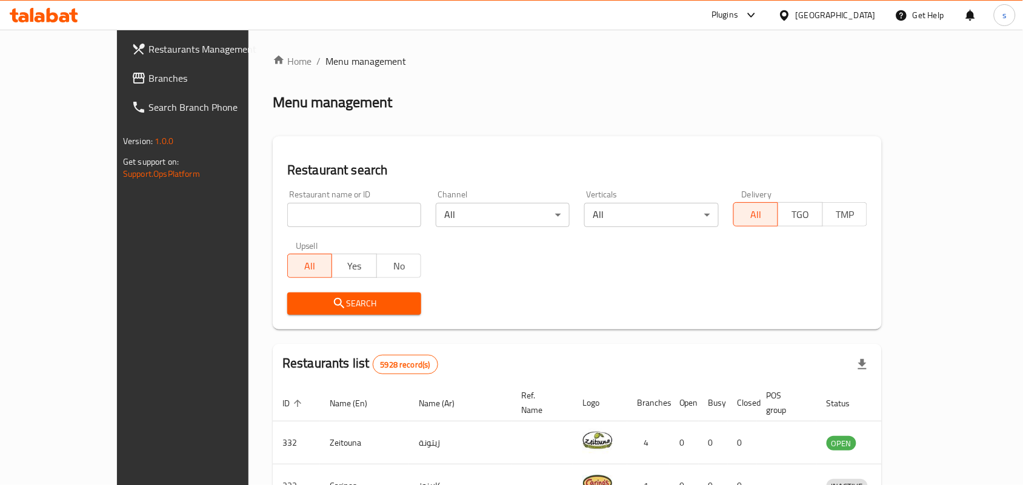
click at [858, 14] on div "[GEOGRAPHIC_DATA]" at bounding box center [835, 14] width 80 height 13
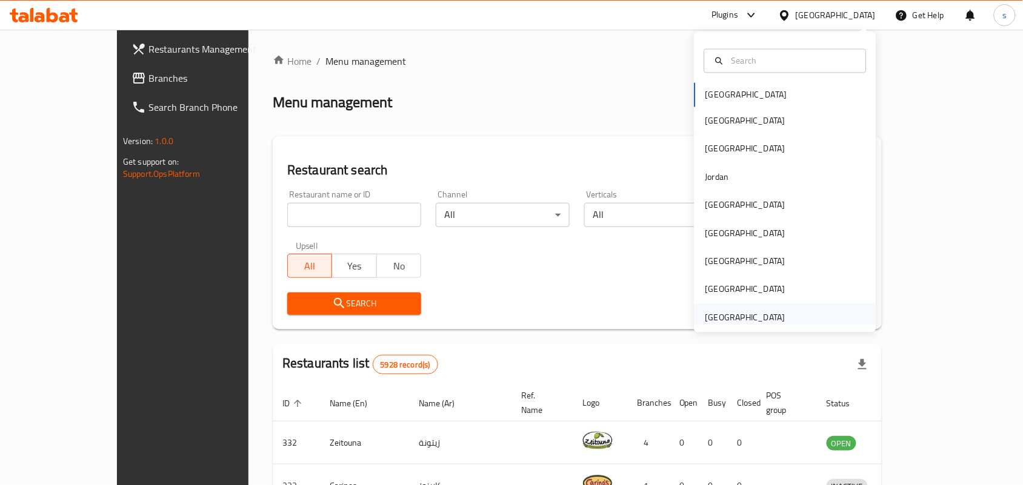
click at [722, 316] on div "[GEOGRAPHIC_DATA]" at bounding box center [745, 317] width 80 height 13
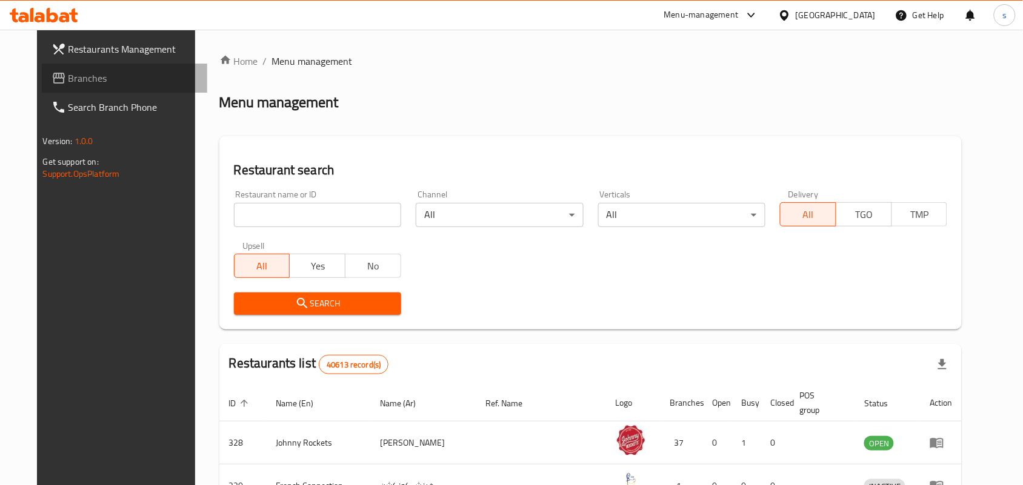
click at [68, 79] on span "Branches" at bounding box center [133, 78] width 130 height 15
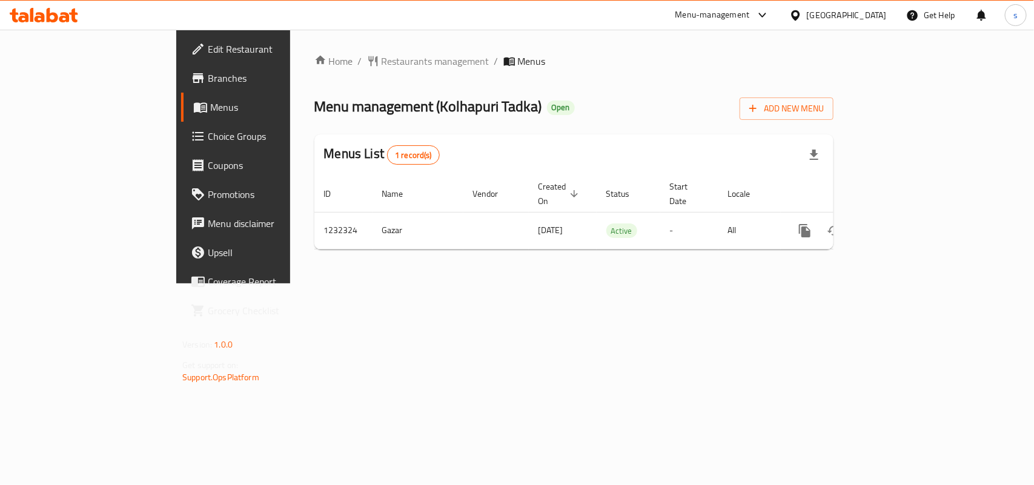
click at [810, 19] on div "[GEOGRAPHIC_DATA]" at bounding box center [847, 14] width 80 height 13
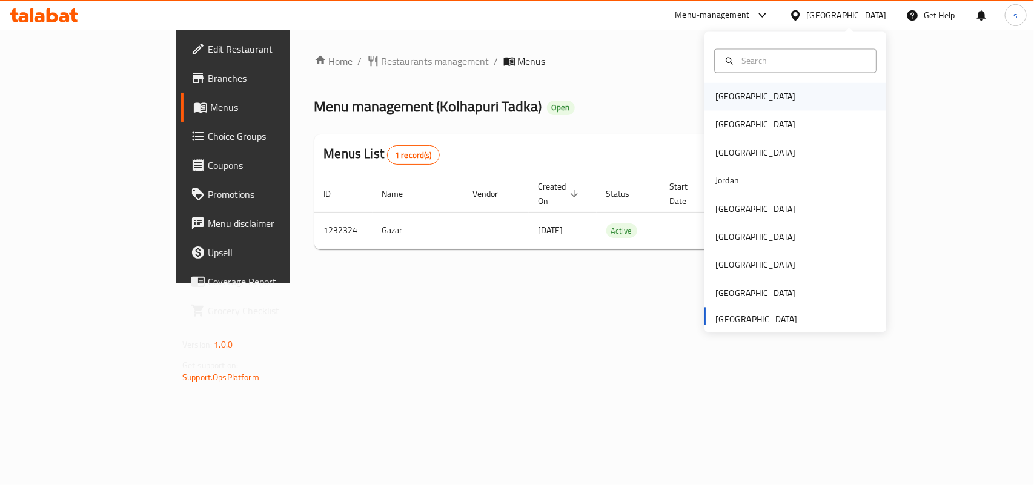
click at [717, 94] on div "[GEOGRAPHIC_DATA]" at bounding box center [755, 96] width 80 height 13
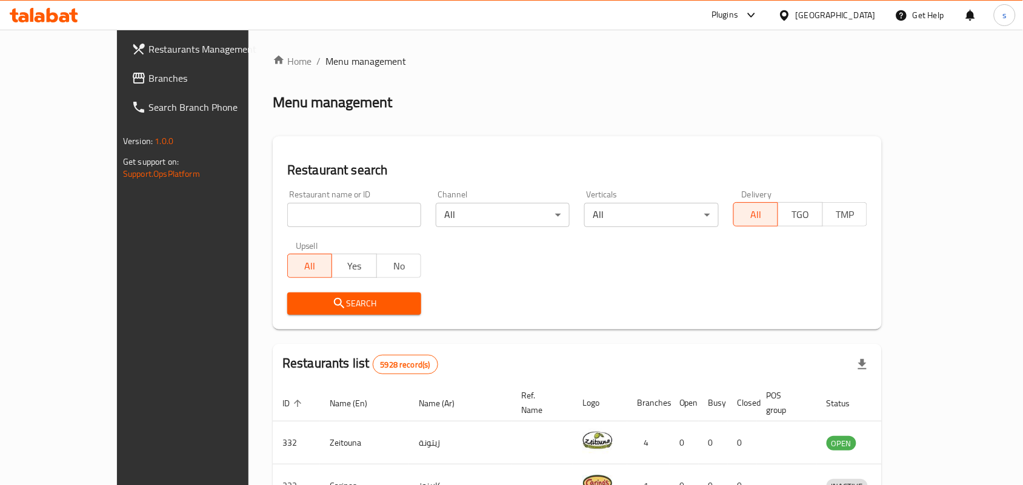
click at [856, 13] on div "[GEOGRAPHIC_DATA]" at bounding box center [835, 14] width 80 height 13
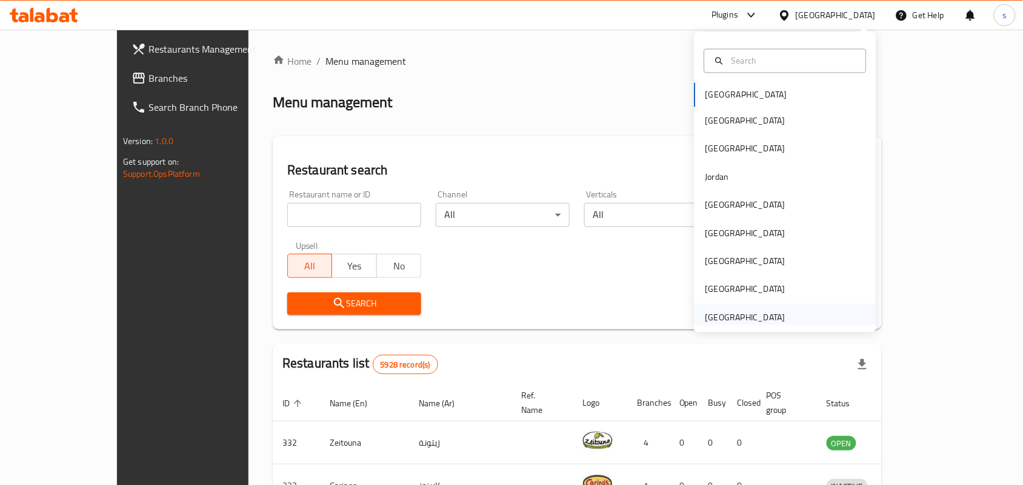
click at [739, 317] on div "[GEOGRAPHIC_DATA]" at bounding box center [745, 317] width 80 height 13
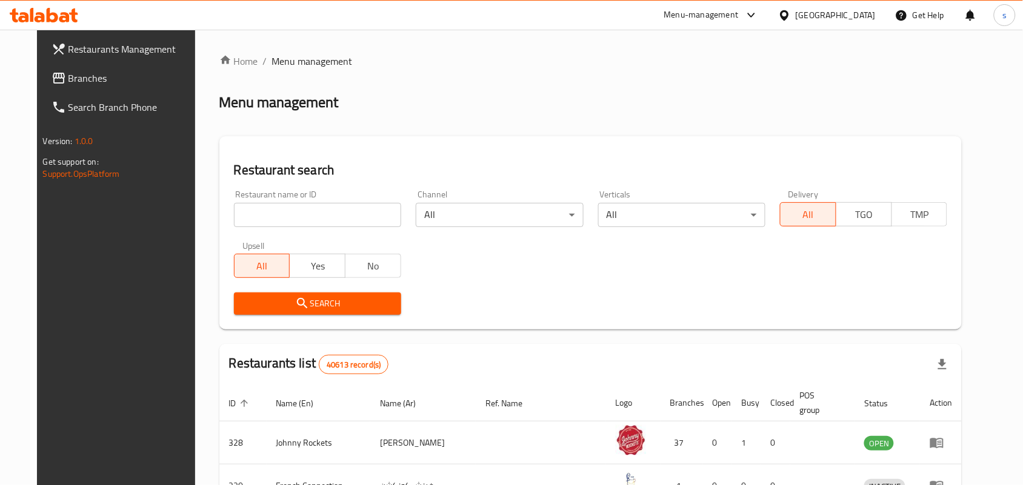
click at [68, 80] on span "Branches" at bounding box center [133, 78] width 130 height 15
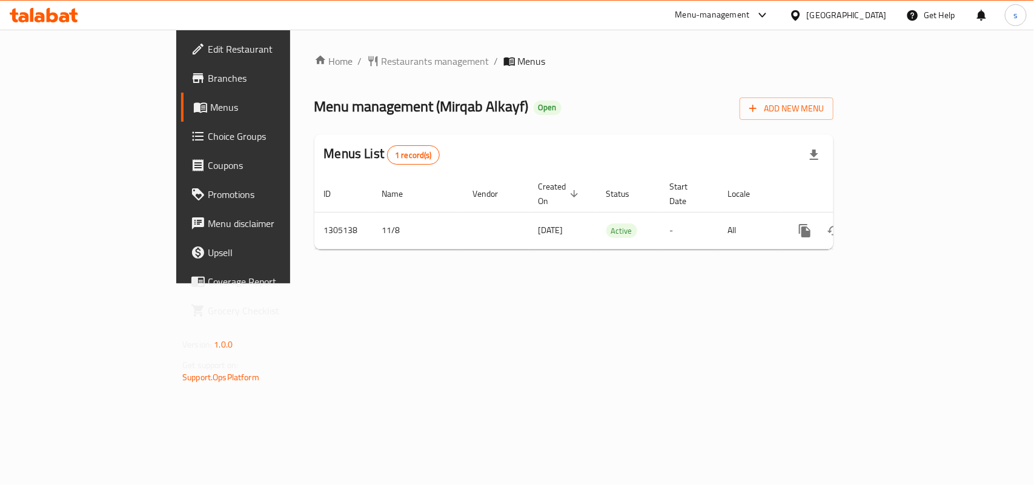
click at [867, 13] on div "[GEOGRAPHIC_DATA]" at bounding box center [847, 14] width 80 height 13
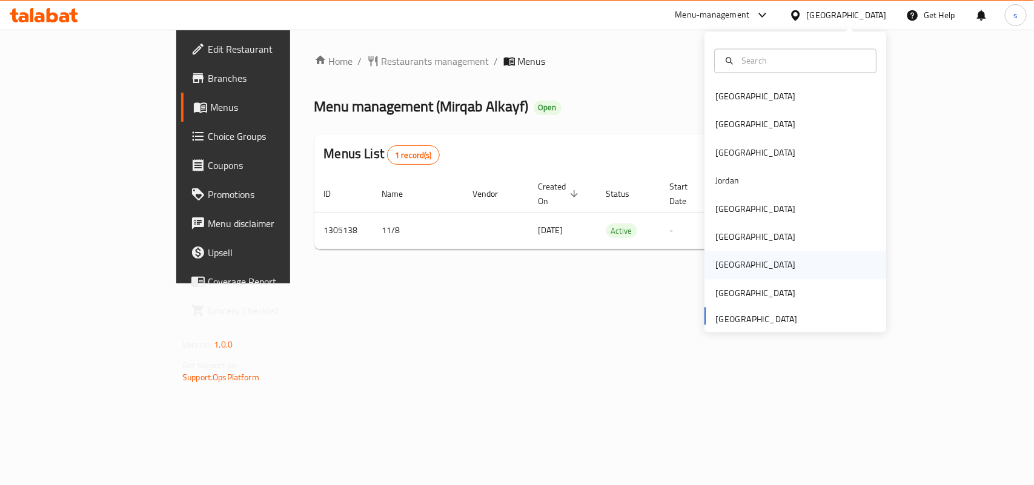
click at [723, 268] on div "[GEOGRAPHIC_DATA]" at bounding box center [755, 265] width 80 height 13
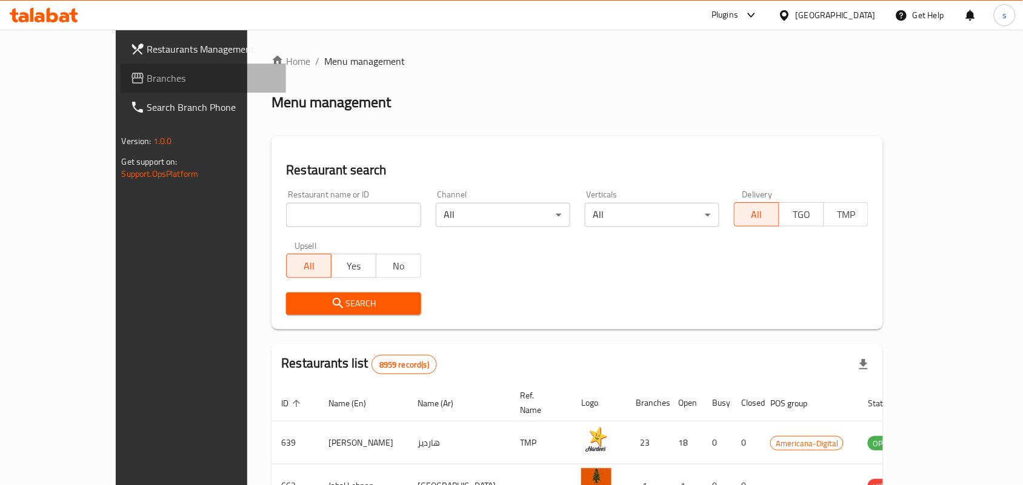
click at [147, 79] on span "Branches" at bounding box center [212, 78] width 130 height 15
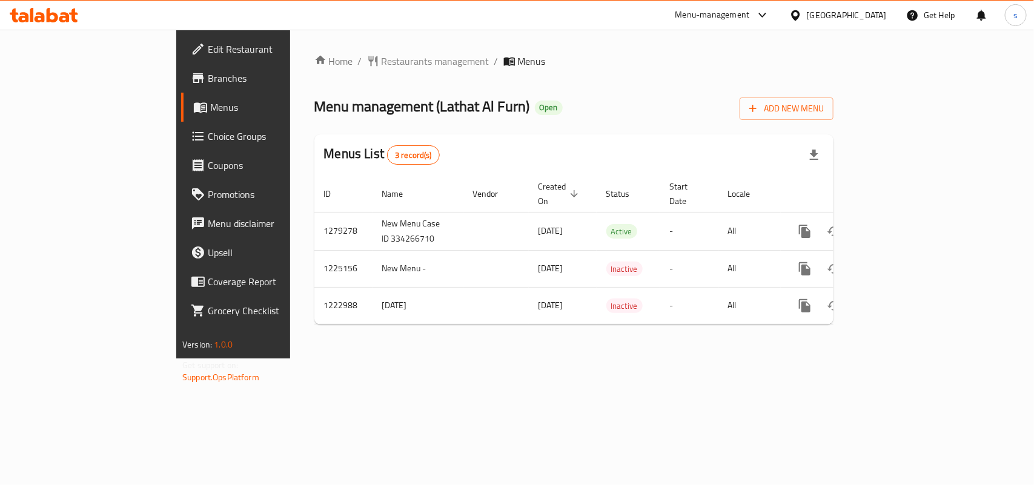
click at [877, 12] on div "[GEOGRAPHIC_DATA]" at bounding box center [847, 14] width 80 height 13
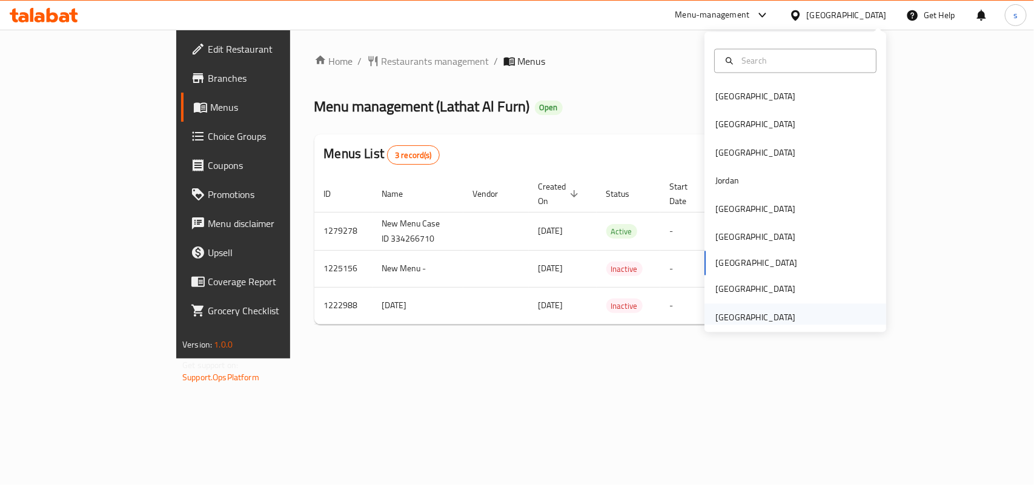
click at [760, 321] on div "[GEOGRAPHIC_DATA]" at bounding box center [755, 317] width 80 height 13
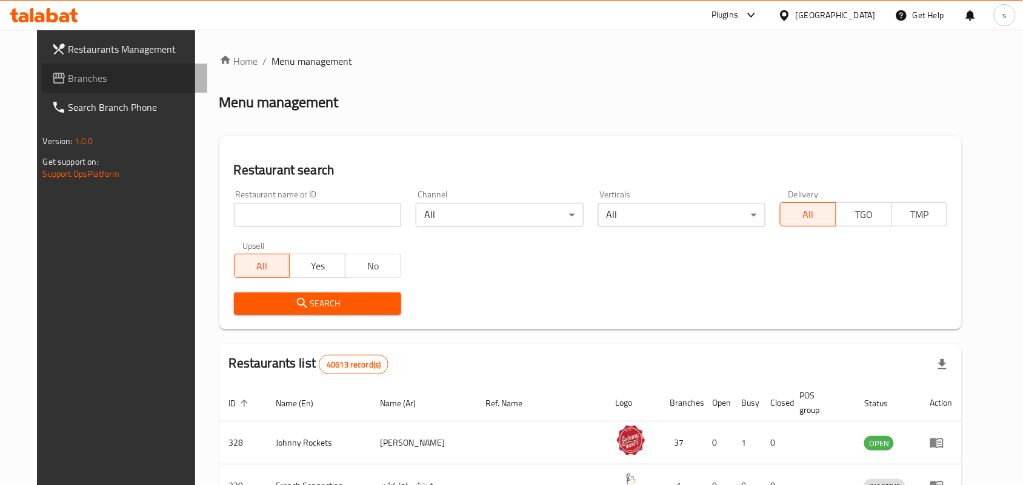
click at [68, 76] on span "Branches" at bounding box center [133, 78] width 130 height 15
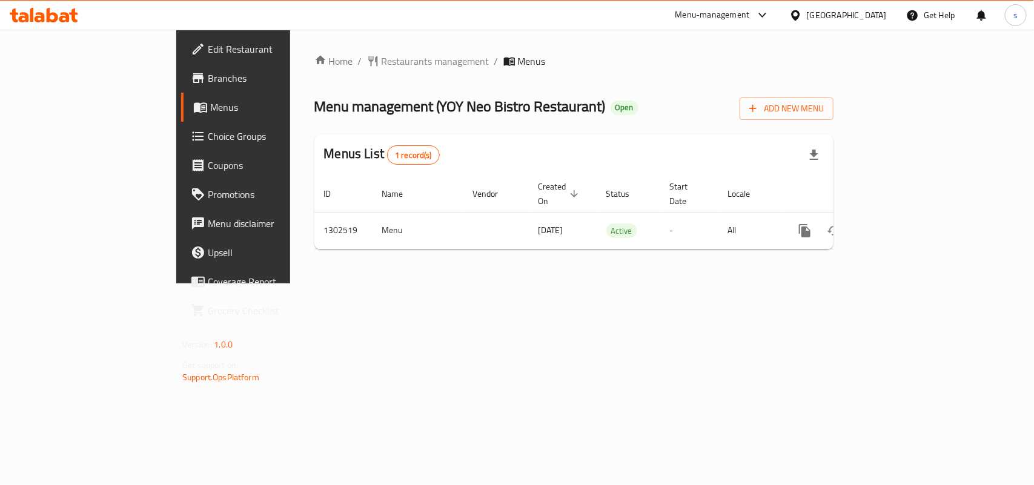
click at [858, 12] on div "[GEOGRAPHIC_DATA]" at bounding box center [847, 14] width 80 height 13
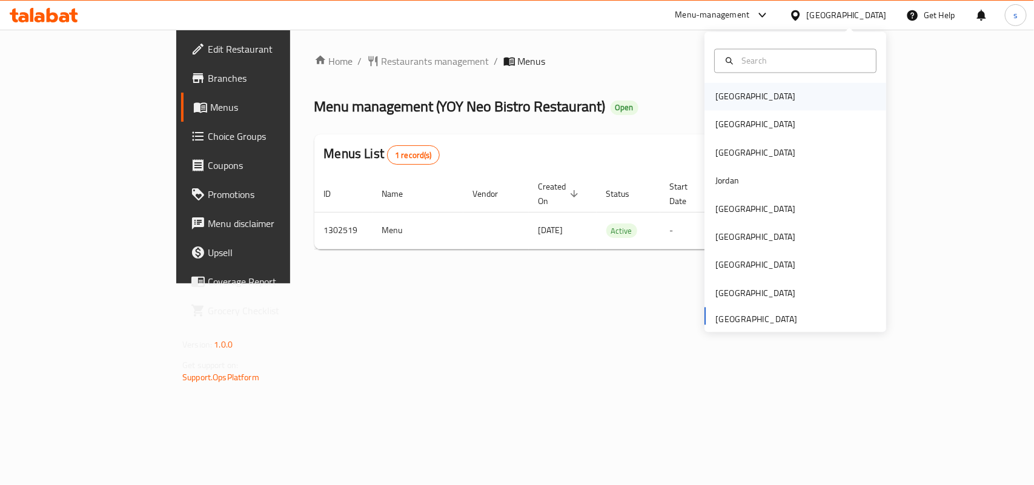
click at [718, 98] on div "[GEOGRAPHIC_DATA]" at bounding box center [755, 96] width 80 height 13
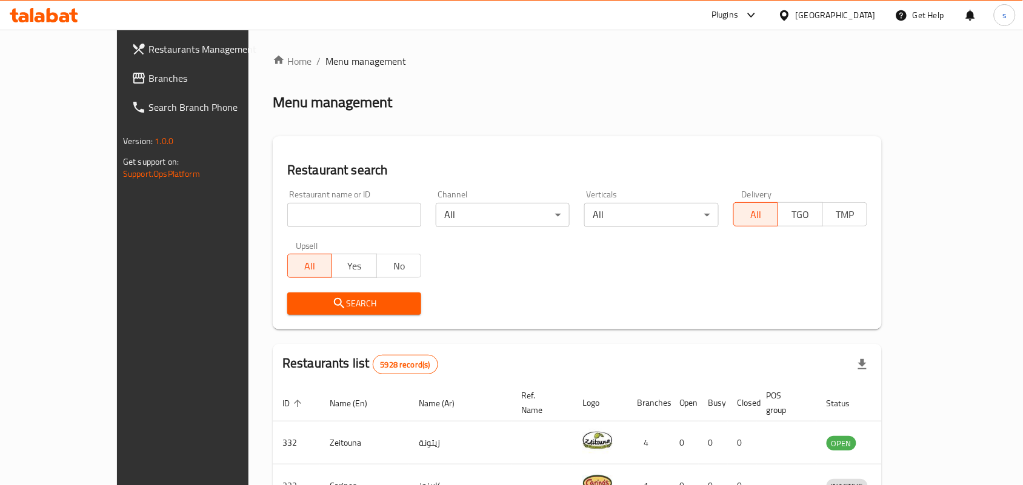
click at [857, 7] on div "[GEOGRAPHIC_DATA]" at bounding box center [826, 15] width 117 height 29
click at [861, 13] on div "[GEOGRAPHIC_DATA]" at bounding box center [835, 14] width 80 height 13
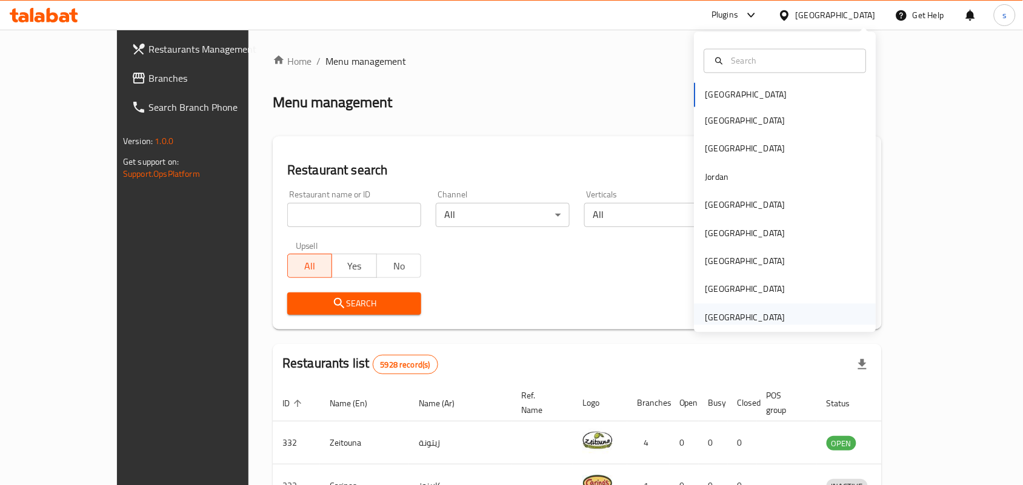
click at [740, 322] on div "[GEOGRAPHIC_DATA]" at bounding box center [745, 317] width 80 height 13
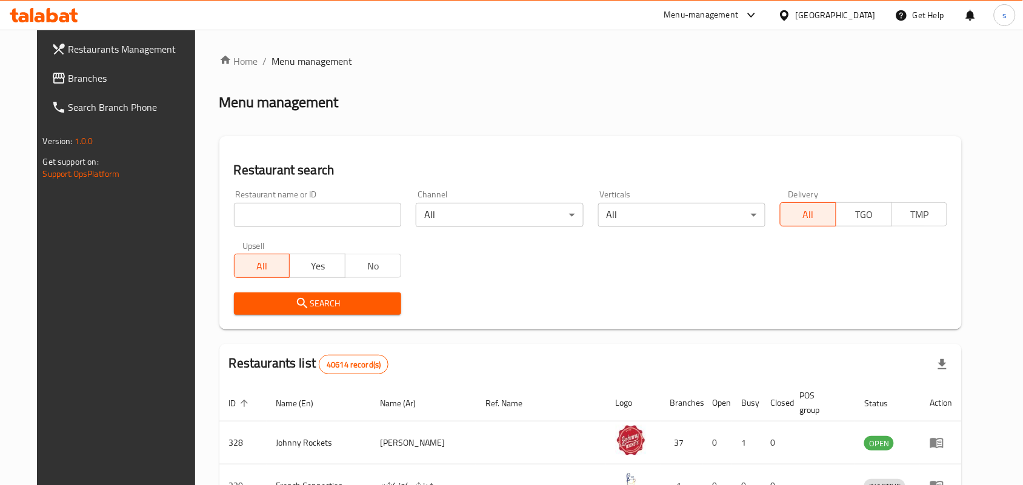
click at [68, 75] on span "Branches" at bounding box center [133, 78] width 130 height 15
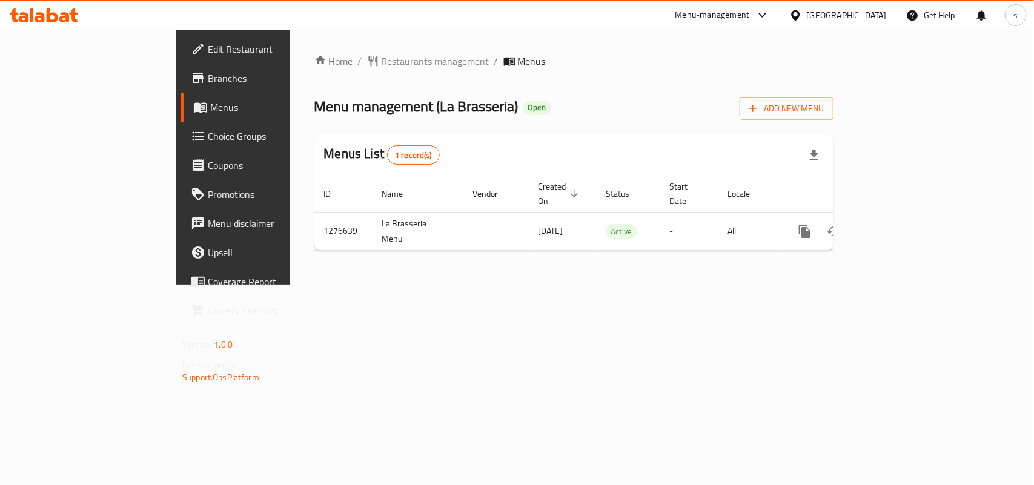
click at [853, 22] on div "[GEOGRAPHIC_DATA]" at bounding box center [838, 15] width 117 height 29
click at [852, 11] on div "[GEOGRAPHIC_DATA]" at bounding box center [847, 14] width 80 height 13
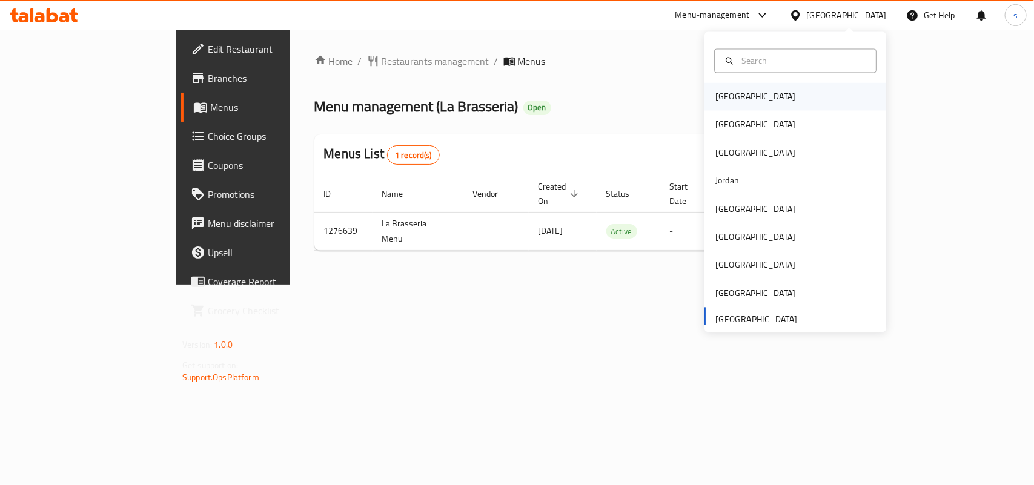
click at [718, 93] on div "[GEOGRAPHIC_DATA]" at bounding box center [755, 96] width 80 height 13
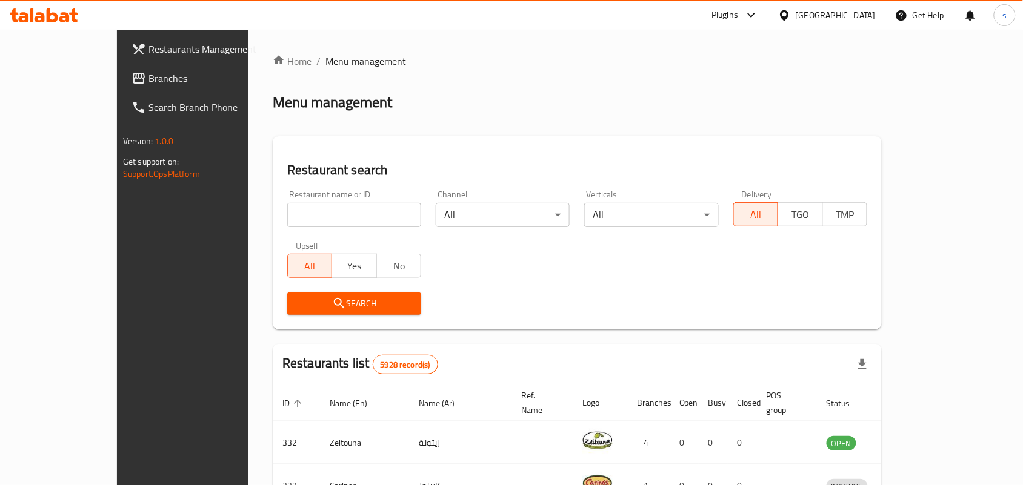
click at [857, 12] on div "[GEOGRAPHIC_DATA]" at bounding box center [835, 14] width 80 height 13
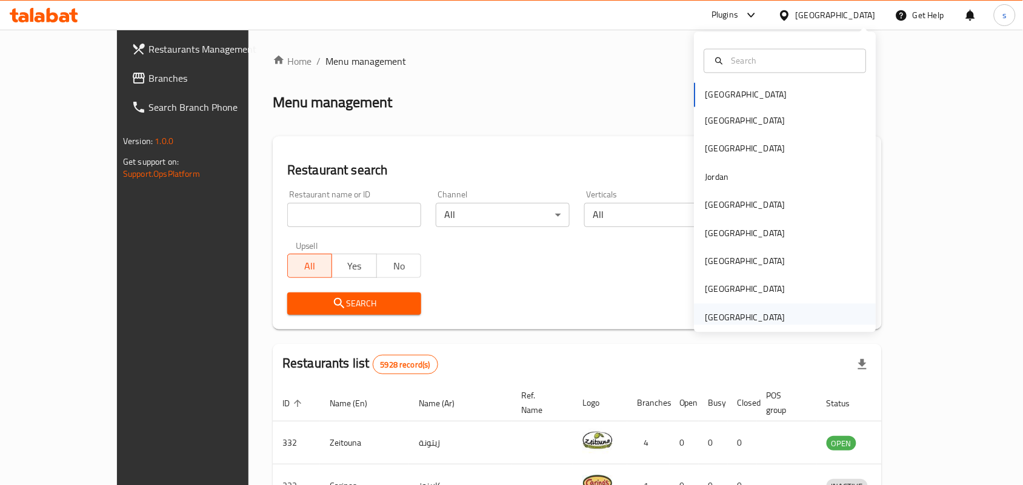
click at [748, 317] on div "[GEOGRAPHIC_DATA]" at bounding box center [745, 317] width 80 height 13
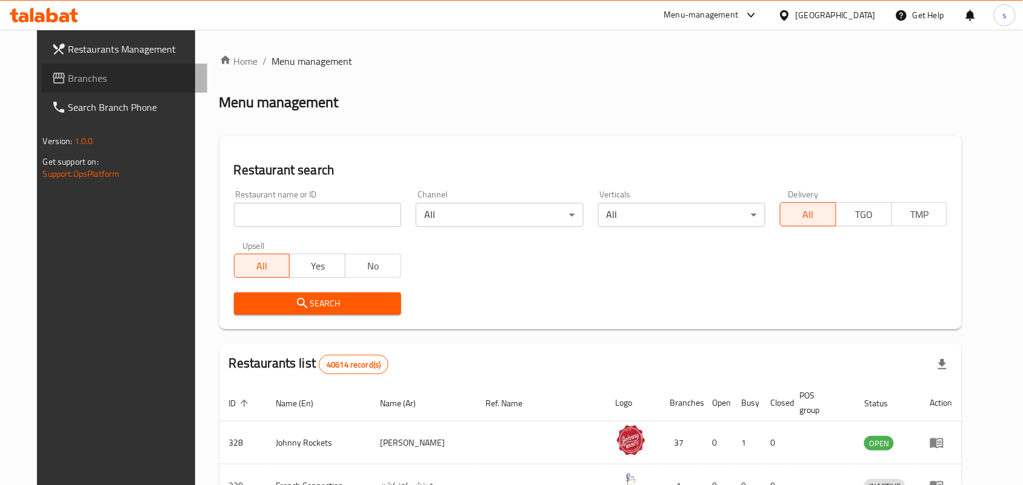
click at [68, 81] on span "Branches" at bounding box center [133, 78] width 130 height 15
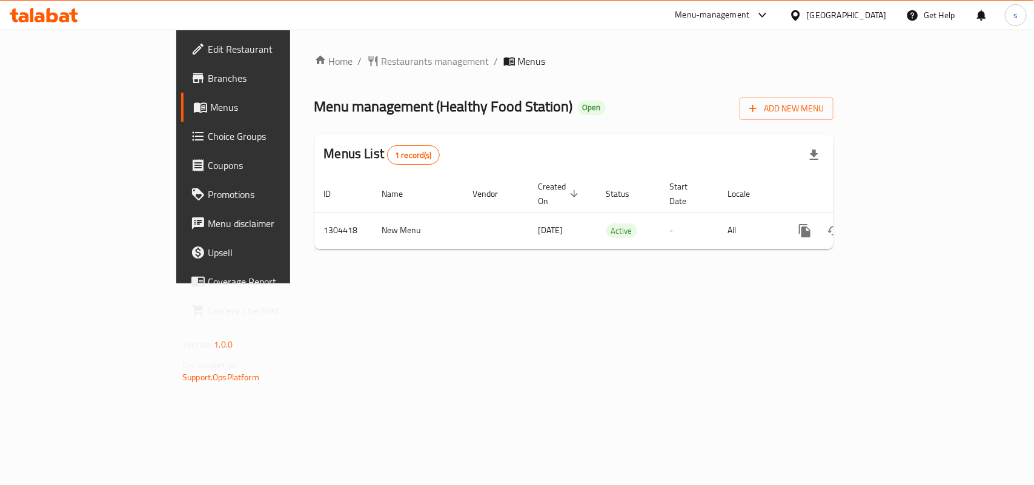
click at [849, 16] on div "[GEOGRAPHIC_DATA]" at bounding box center [847, 14] width 80 height 13
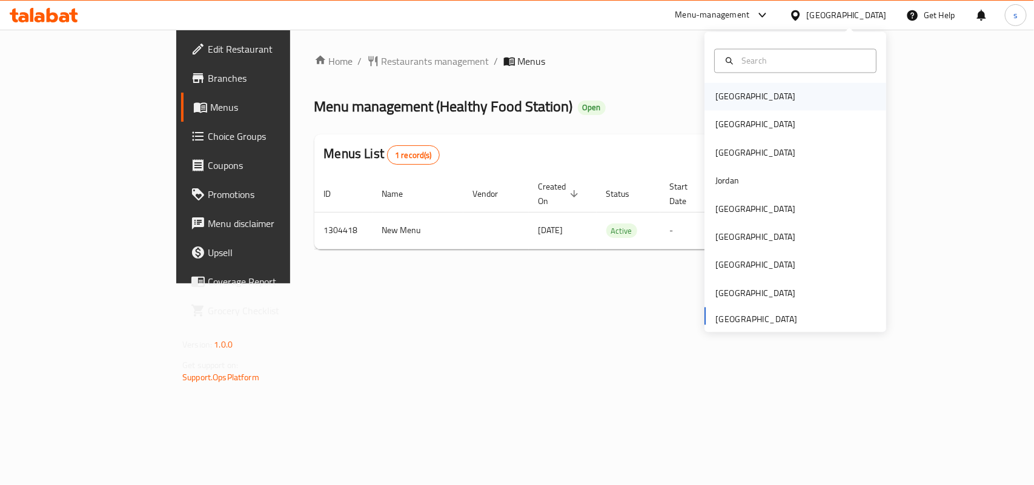
click at [728, 99] on div "[GEOGRAPHIC_DATA]" at bounding box center [755, 96] width 80 height 13
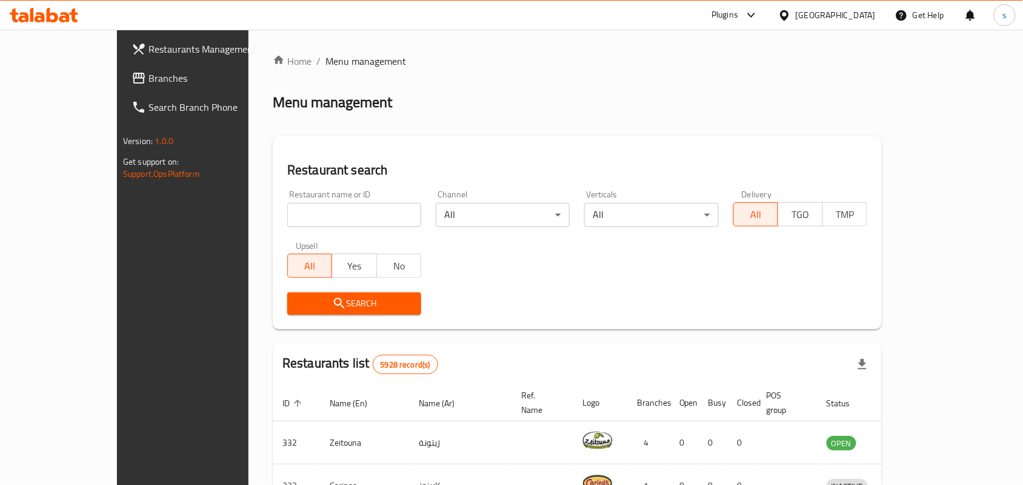
click at [865, 13] on div "[GEOGRAPHIC_DATA]" at bounding box center [835, 14] width 80 height 13
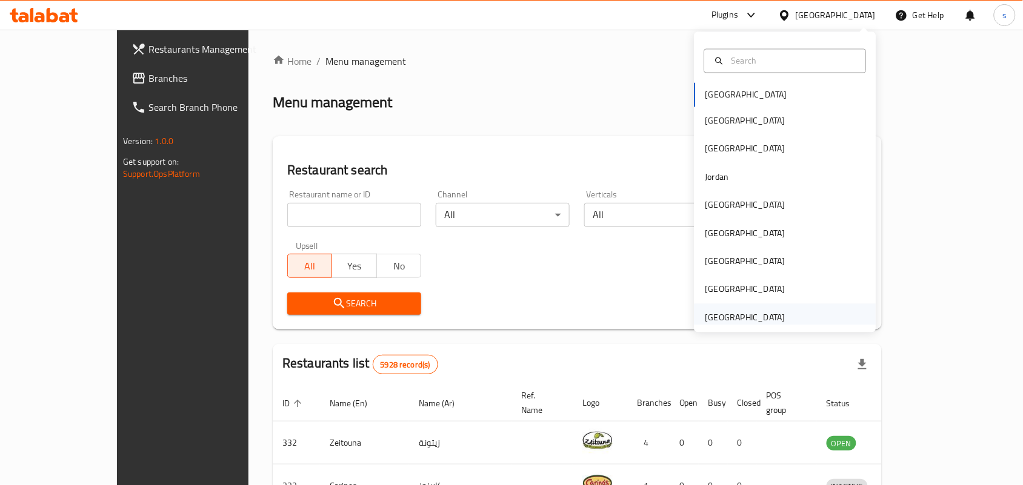
click at [752, 313] on div "[GEOGRAPHIC_DATA]" at bounding box center [745, 317] width 80 height 13
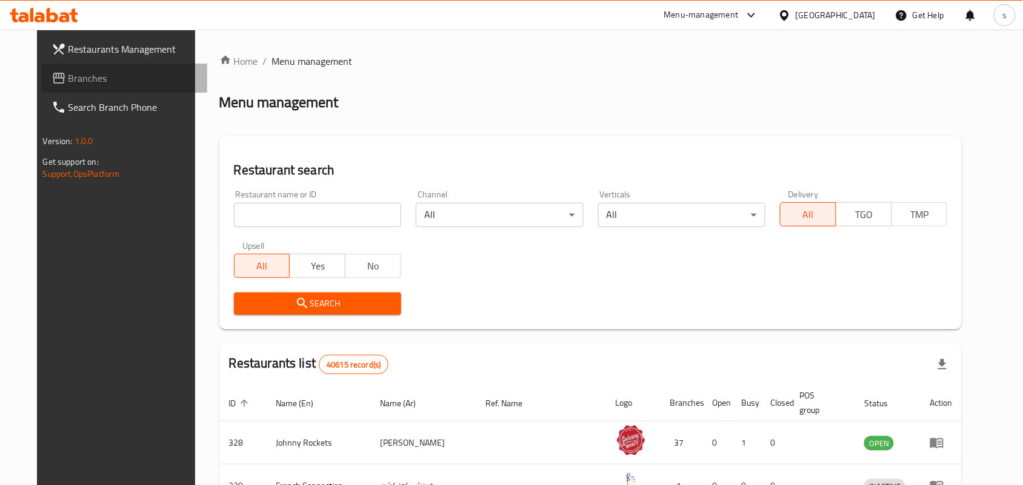
click at [68, 79] on span "Branches" at bounding box center [133, 78] width 130 height 15
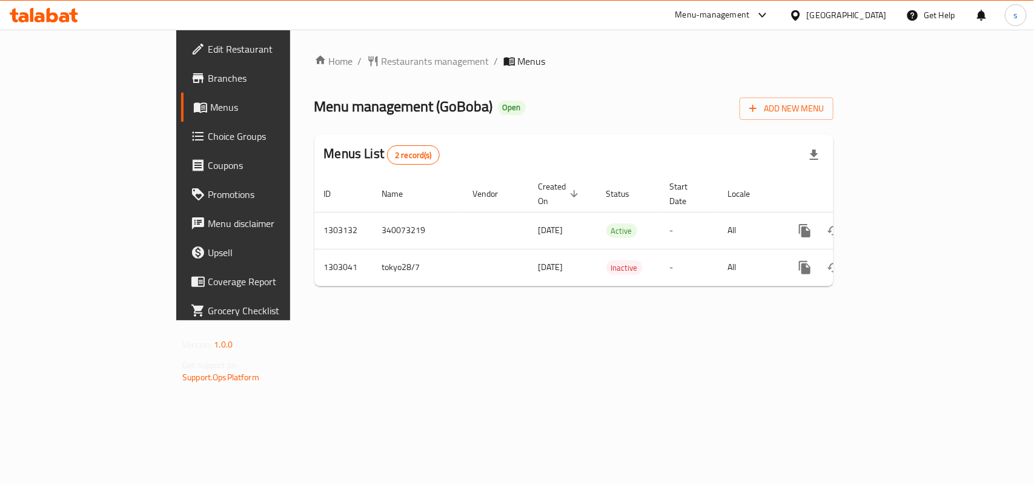
click at [817, 14] on div "[GEOGRAPHIC_DATA]" at bounding box center [847, 14] width 80 height 13
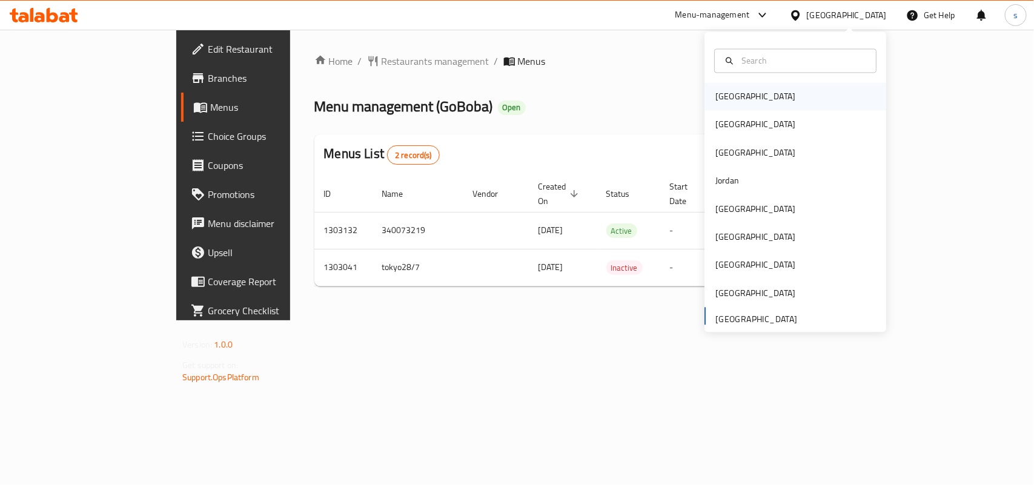
click at [715, 92] on div "[GEOGRAPHIC_DATA]" at bounding box center [755, 96] width 80 height 13
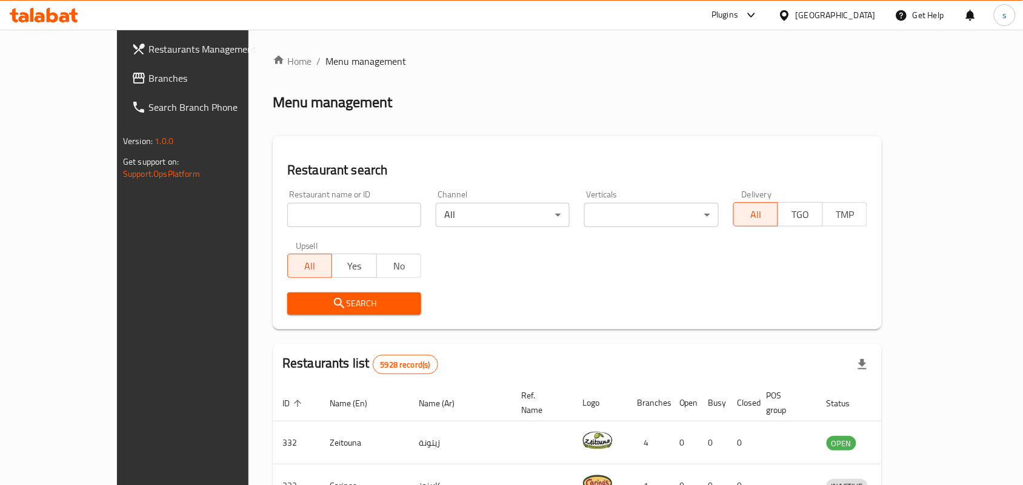
click at [148, 76] on span "Branches" at bounding box center [213, 78] width 130 height 15
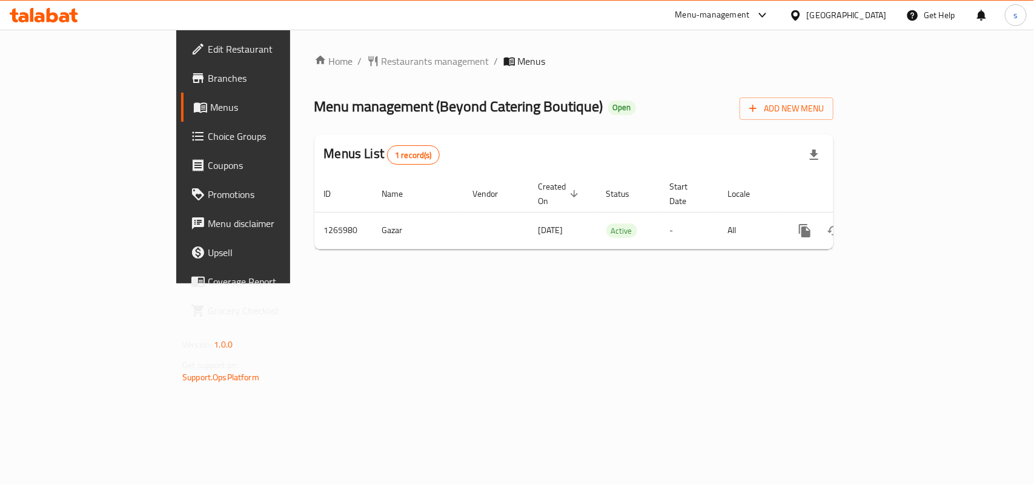
click at [867, 14] on div "[GEOGRAPHIC_DATA]" at bounding box center [847, 14] width 80 height 13
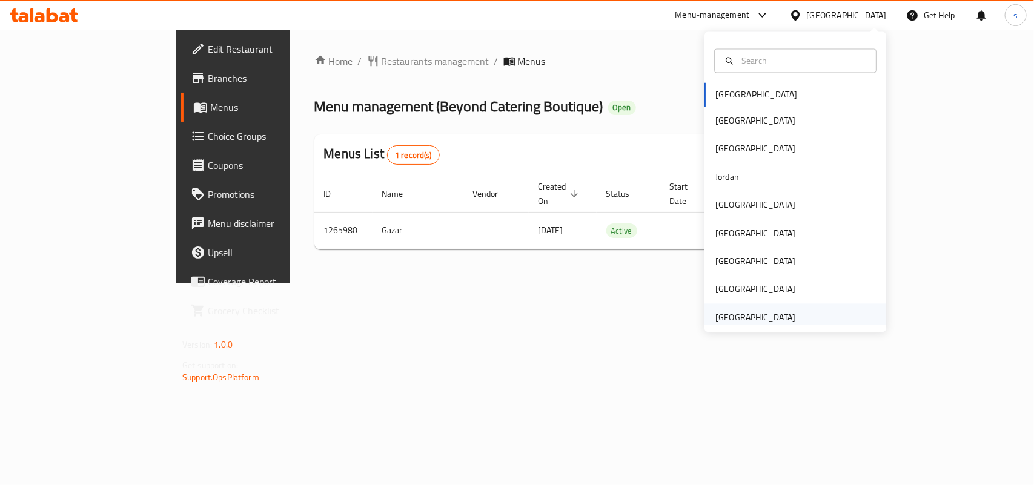
click at [757, 316] on div "United Arab Emirates" at bounding box center [755, 317] width 80 height 13
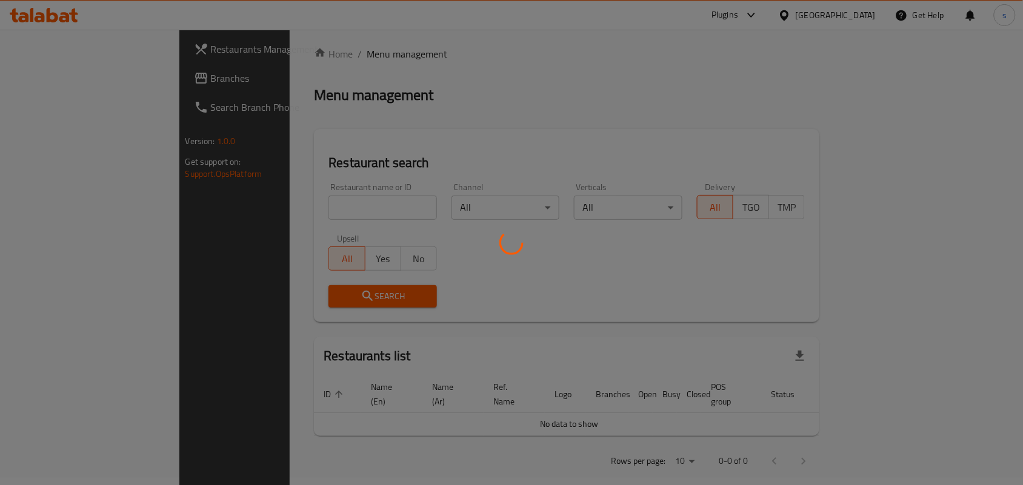
scroll to position [10, 0]
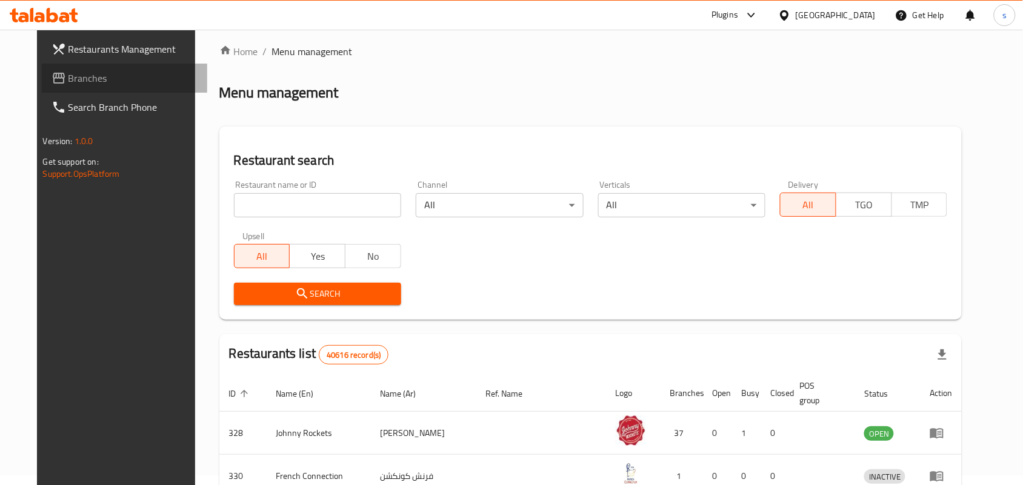
click at [70, 82] on span "Branches" at bounding box center [133, 78] width 130 height 15
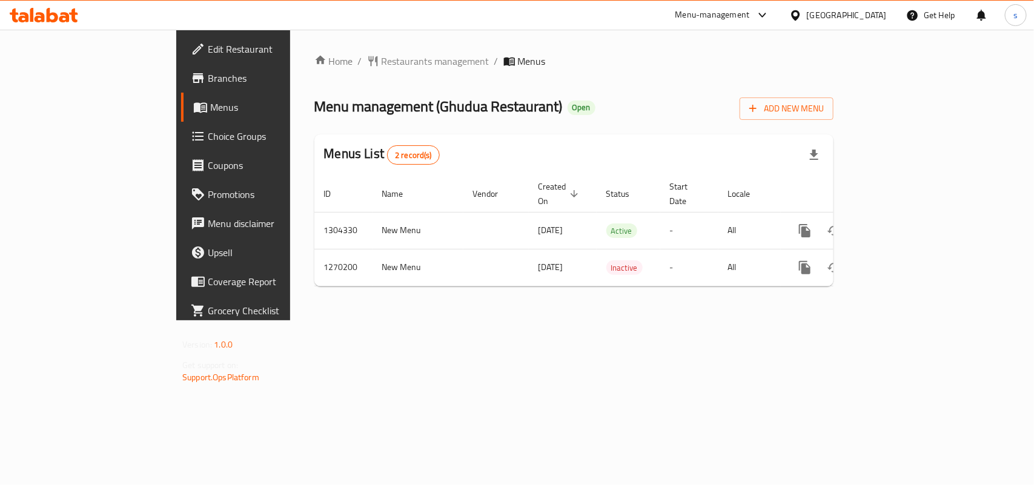
click at [836, 19] on div "[GEOGRAPHIC_DATA]" at bounding box center [847, 14] width 80 height 13
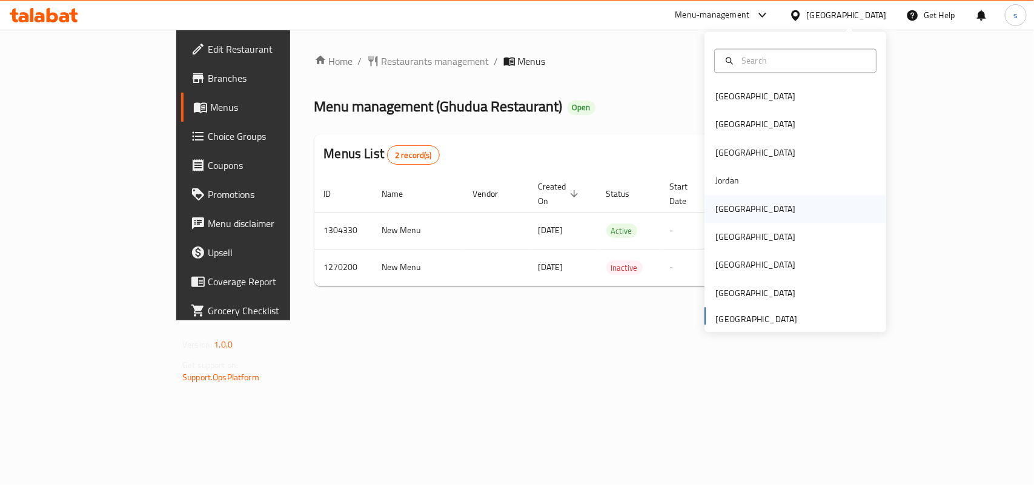
click at [715, 207] on div "[GEOGRAPHIC_DATA]" at bounding box center [755, 208] width 80 height 13
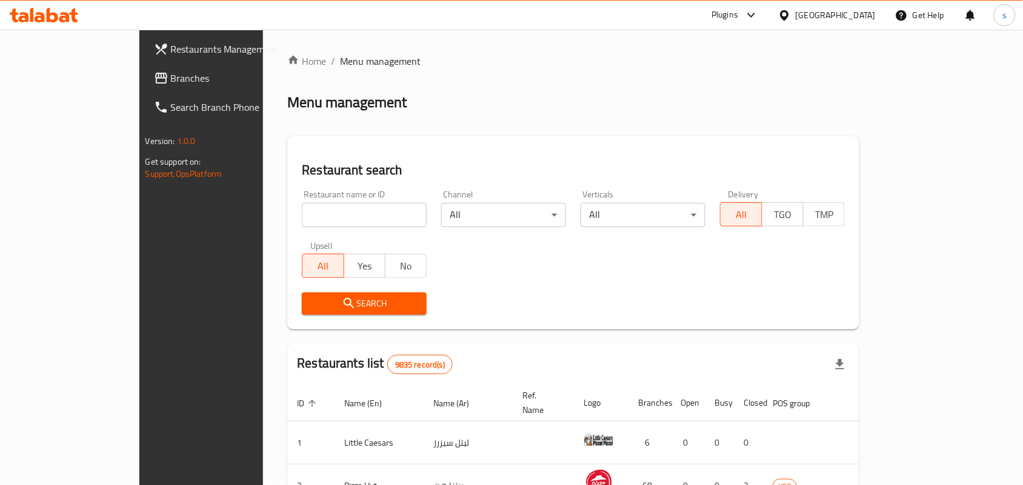
click at [154, 79] on span at bounding box center [162, 78] width 17 height 15
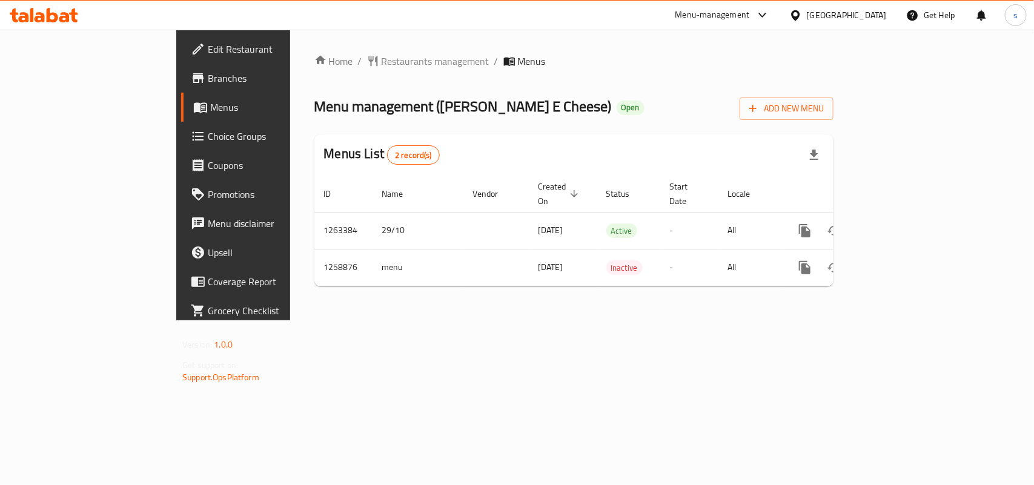
click at [871, 10] on div "[GEOGRAPHIC_DATA]" at bounding box center [847, 14] width 80 height 13
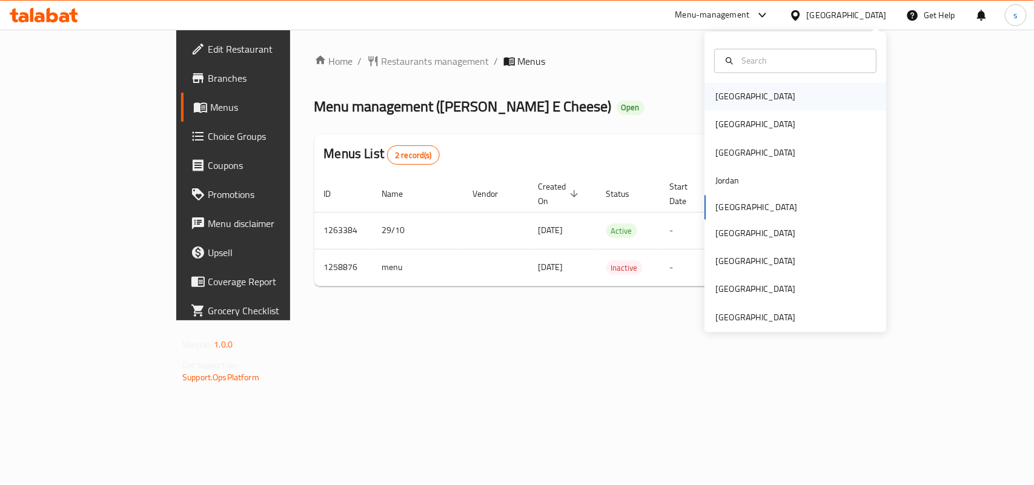
click at [715, 100] on div "[GEOGRAPHIC_DATA]" at bounding box center [755, 96] width 80 height 13
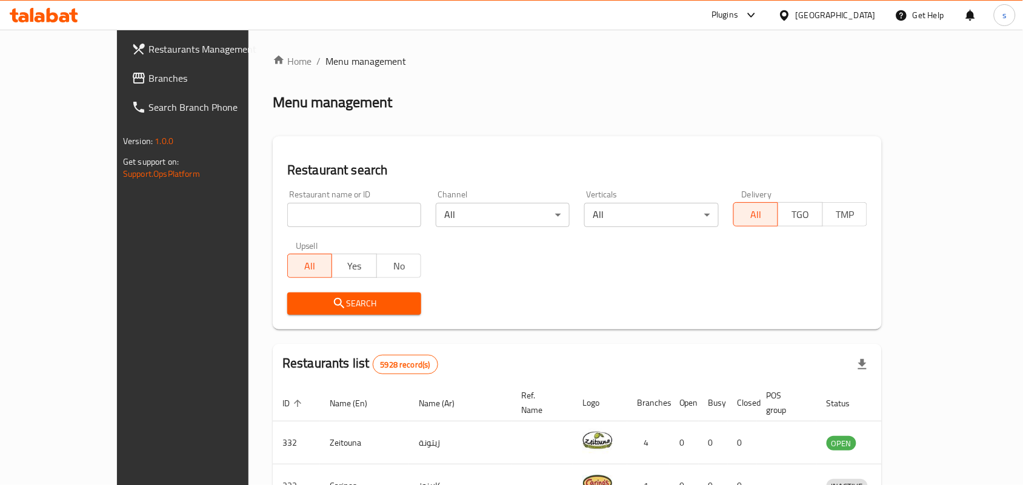
click at [148, 78] on span "Branches" at bounding box center [213, 78] width 130 height 15
